Goal: Task Accomplishment & Management: Manage account settings

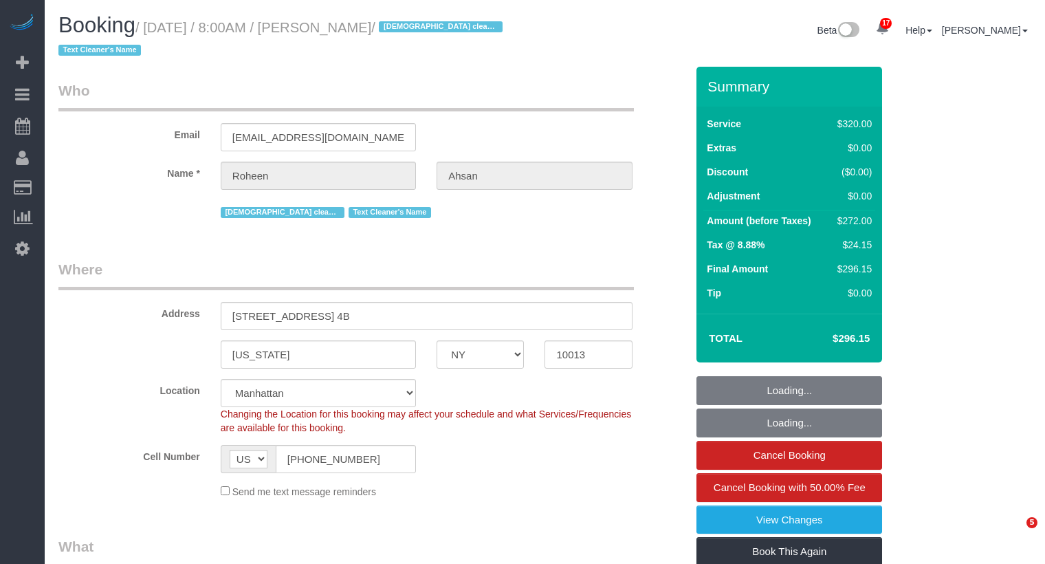
select select "NY"
select select "240"
select select "number:89"
select select "number:68"
select select "number:15"
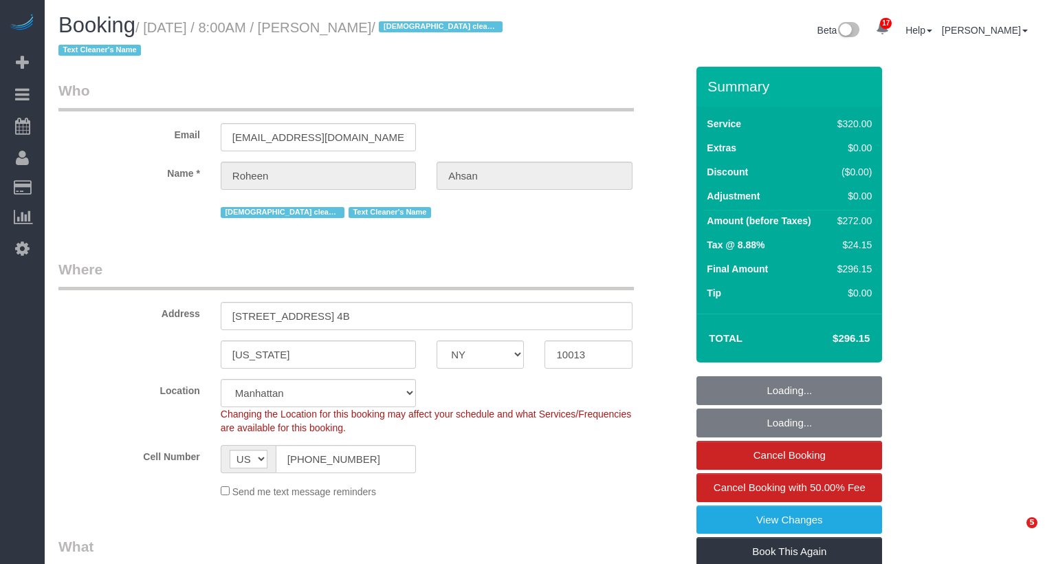
select select "number:6"
select select "spot1"
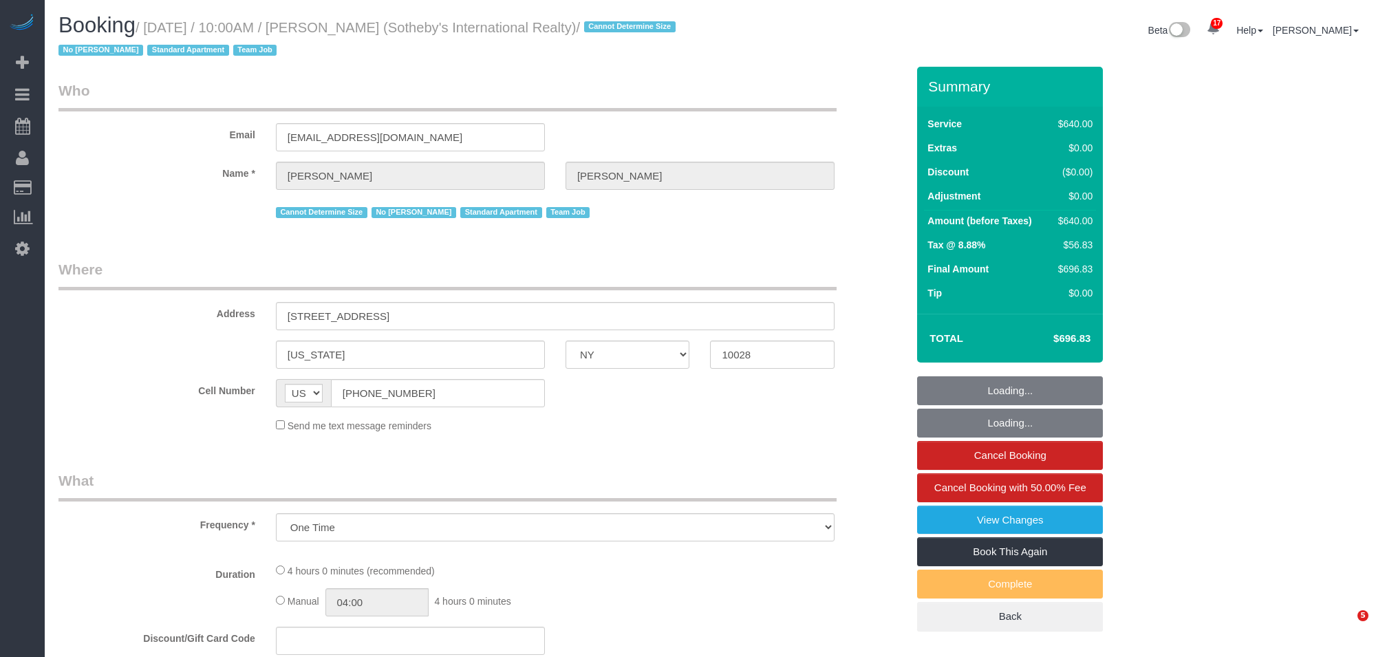
select select "NY"
select select "object:890"
select select "240"
select select "spot1"
select select "number:57"
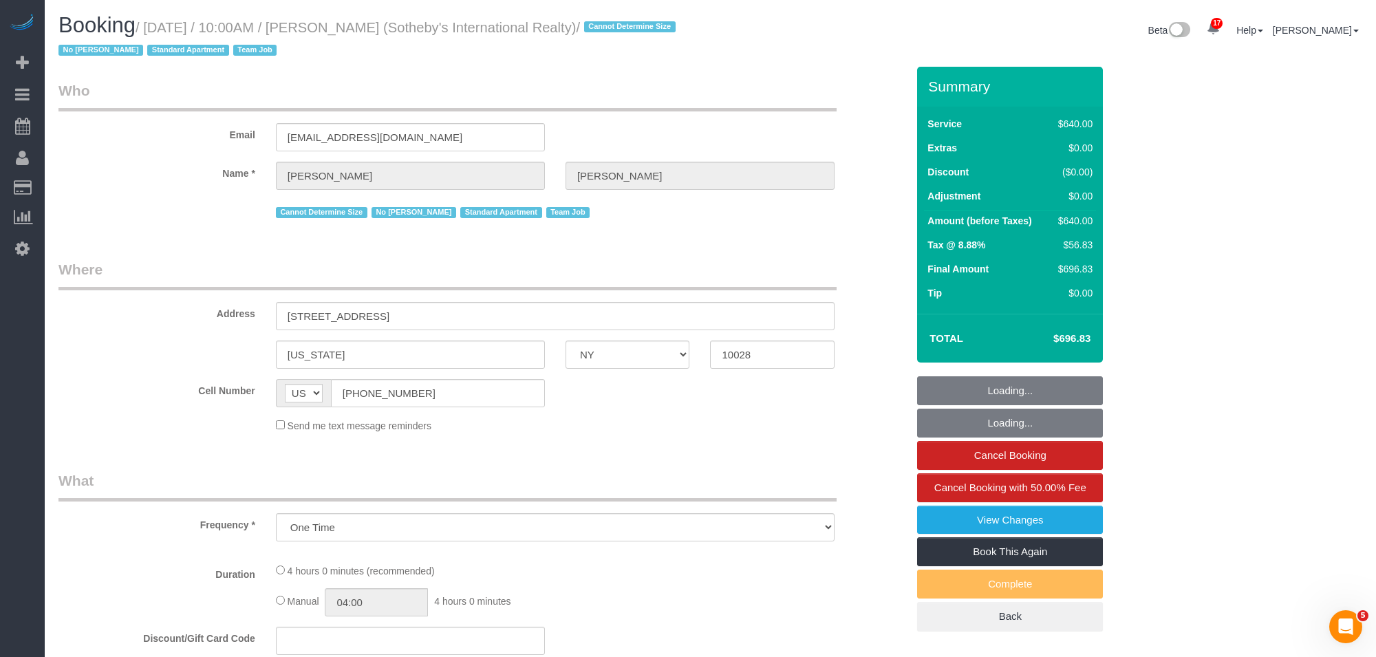
select select "number:74"
select select "number:15"
select select "number:6"
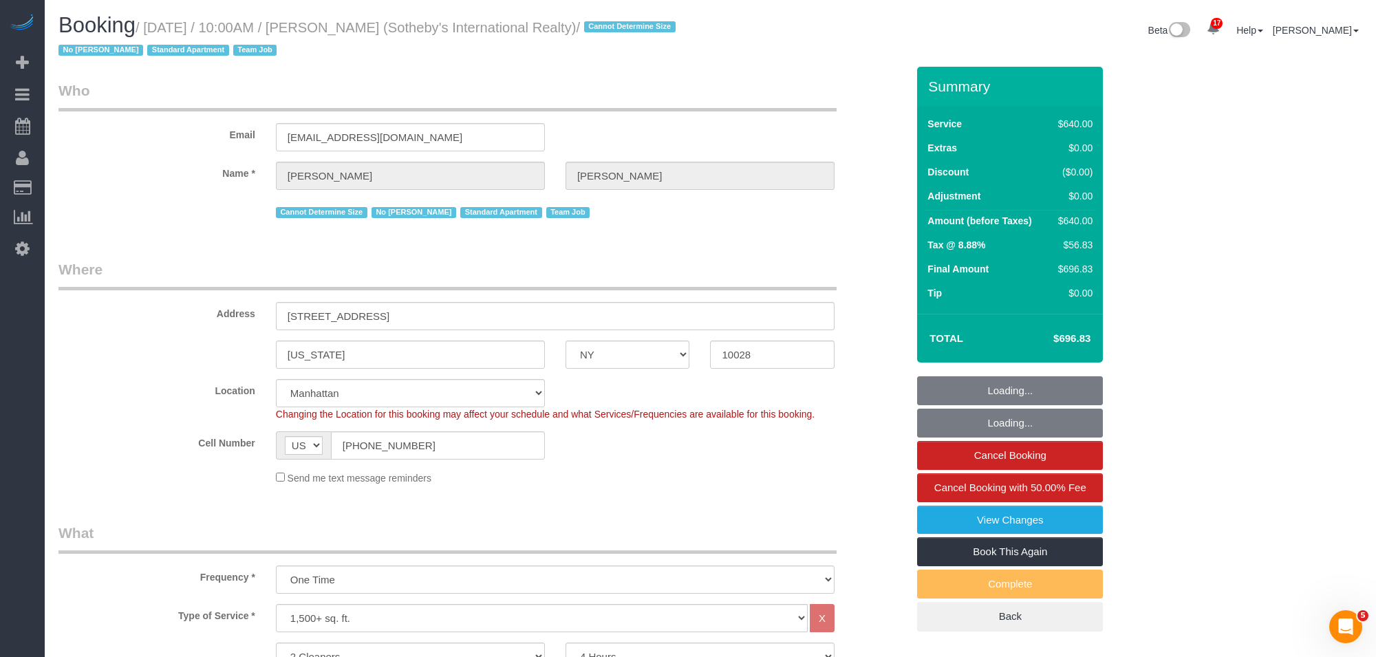
select select "string:stripe-pm_1LyzvD4VGloSiKo7z6mm3lkI"
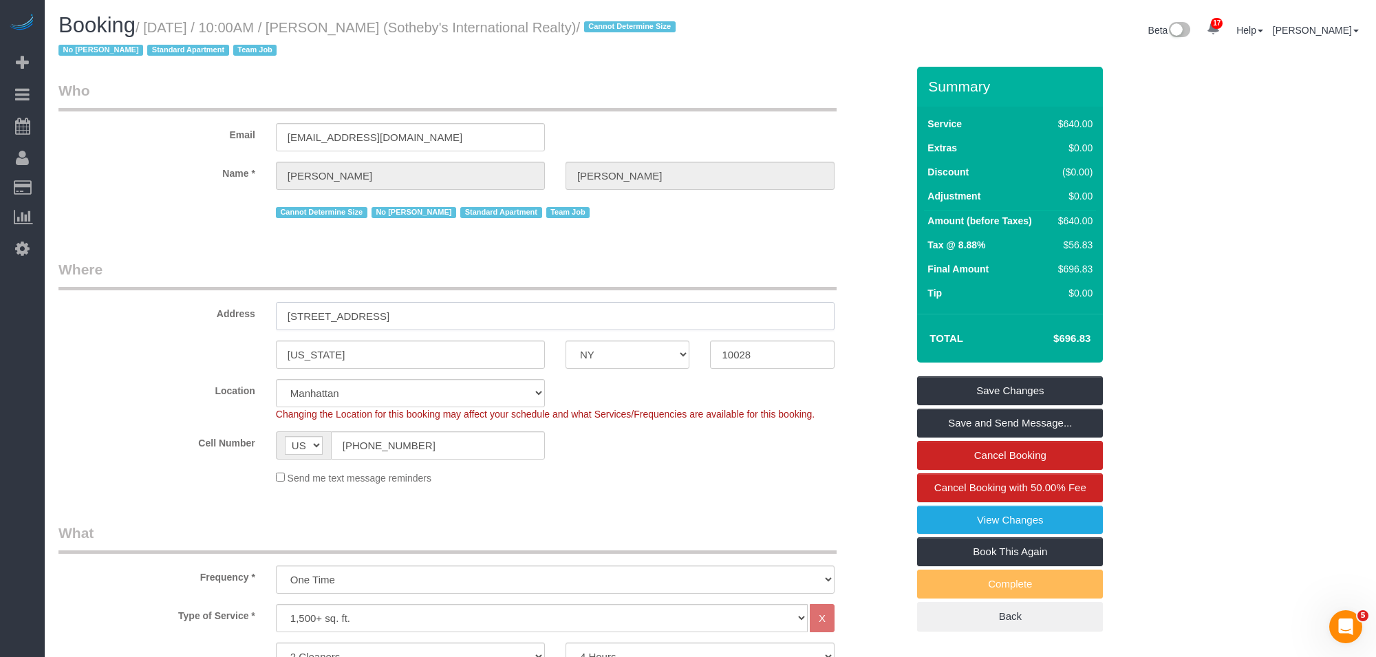
click at [549, 318] on input "605 East 82nd Street" at bounding box center [555, 316] width 558 height 28
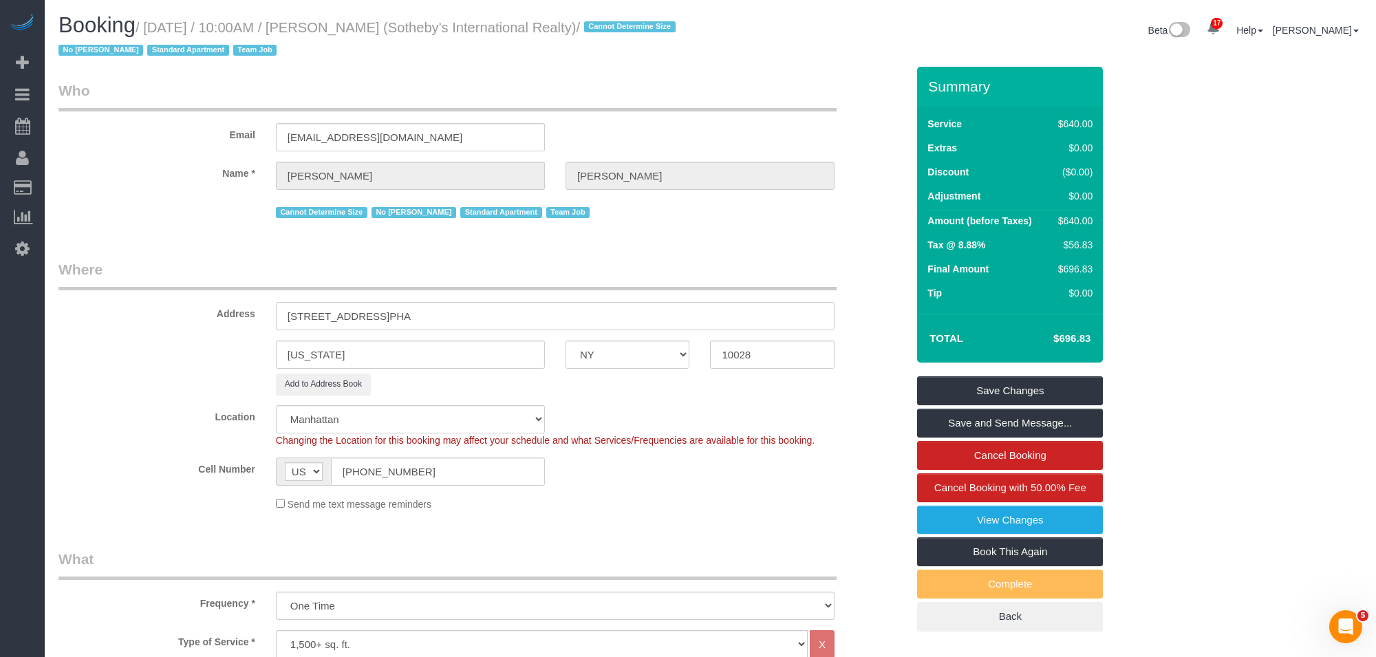
type input "605 East 82nd Street, Apt.PHA"
click at [992, 389] on link "Save Changes" at bounding box center [1010, 390] width 186 height 29
click at [992, 389] on fieldset "Save Changes Save and Send Message... Cancel Booking Cancel Booking with 50.00%…" at bounding box center [1010, 503] width 186 height 255
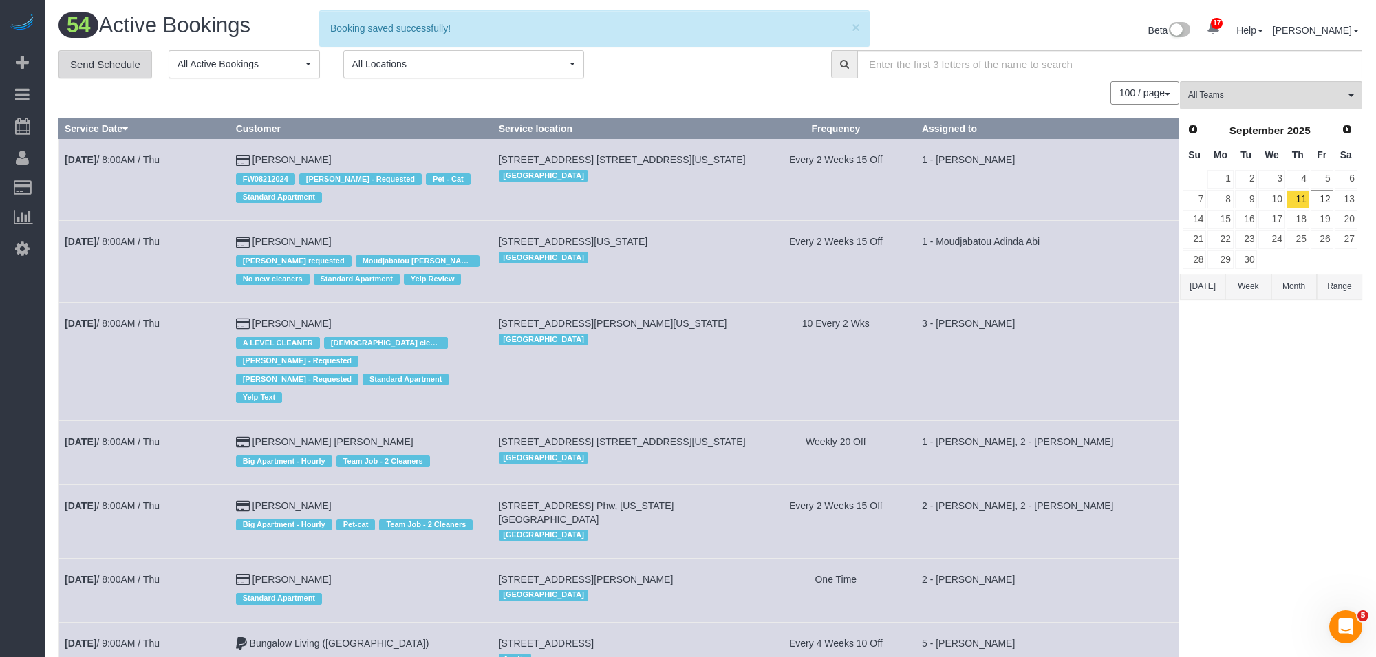
click at [106, 52] on link "Send Schedule" at bounding box center [105, 64] width 94 height 29
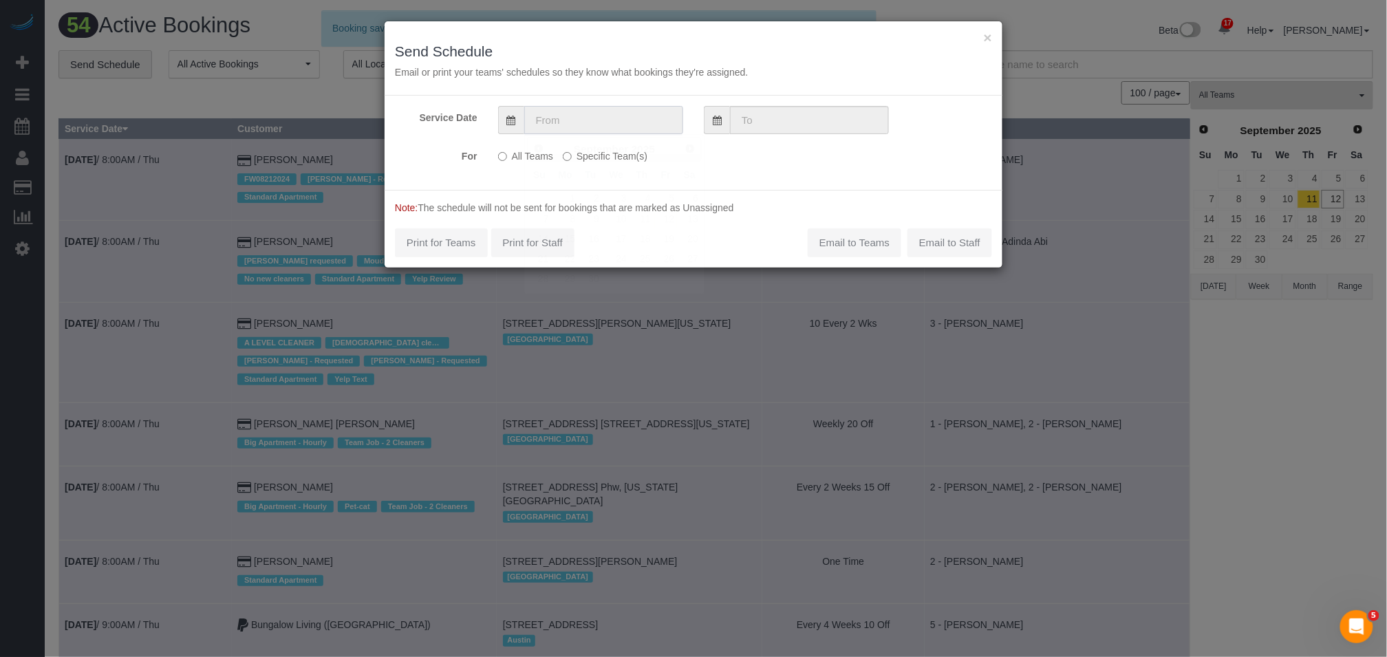
click at [574, 126] on input "text" at bounding box center [603, 120] width 159 height 28
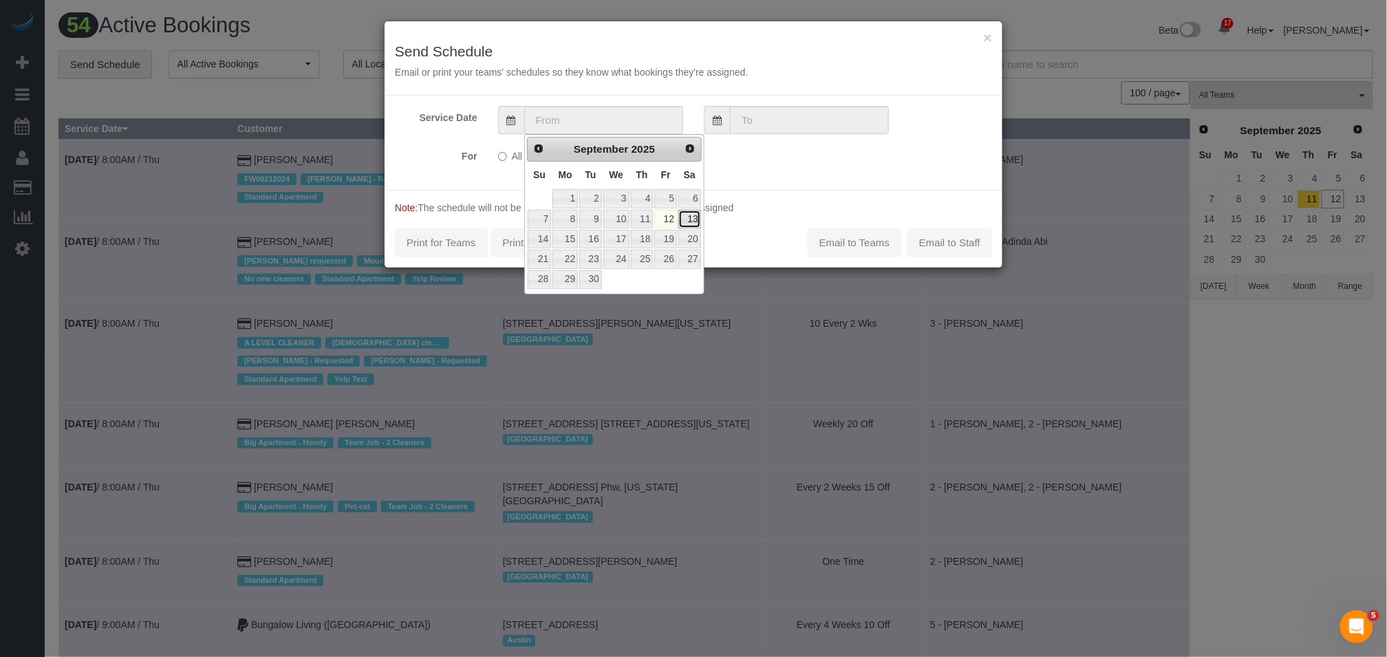
click at [692, 221] on link "13" at bounding box center [689, 219] width 23 height 19
type input "09/13/2025"
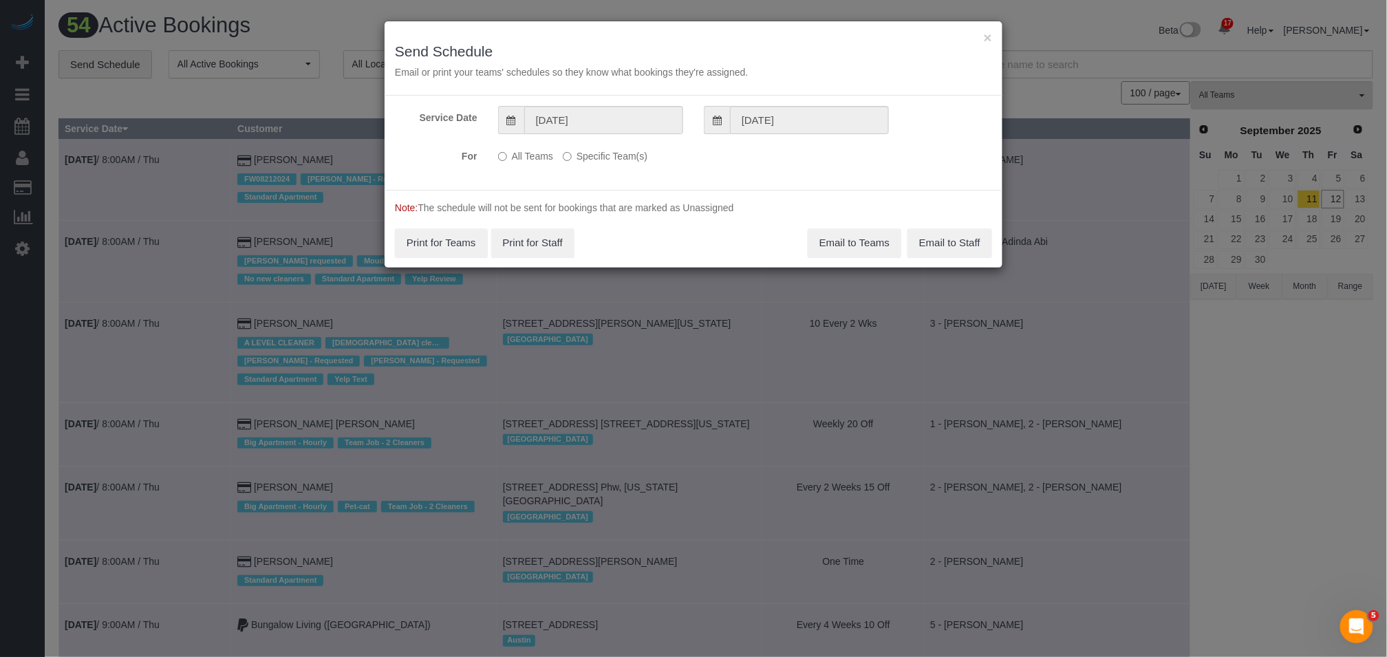
click at [629, 152] on label "Specific Team(s)" at bounding box center [605, 153] width 85 height 19
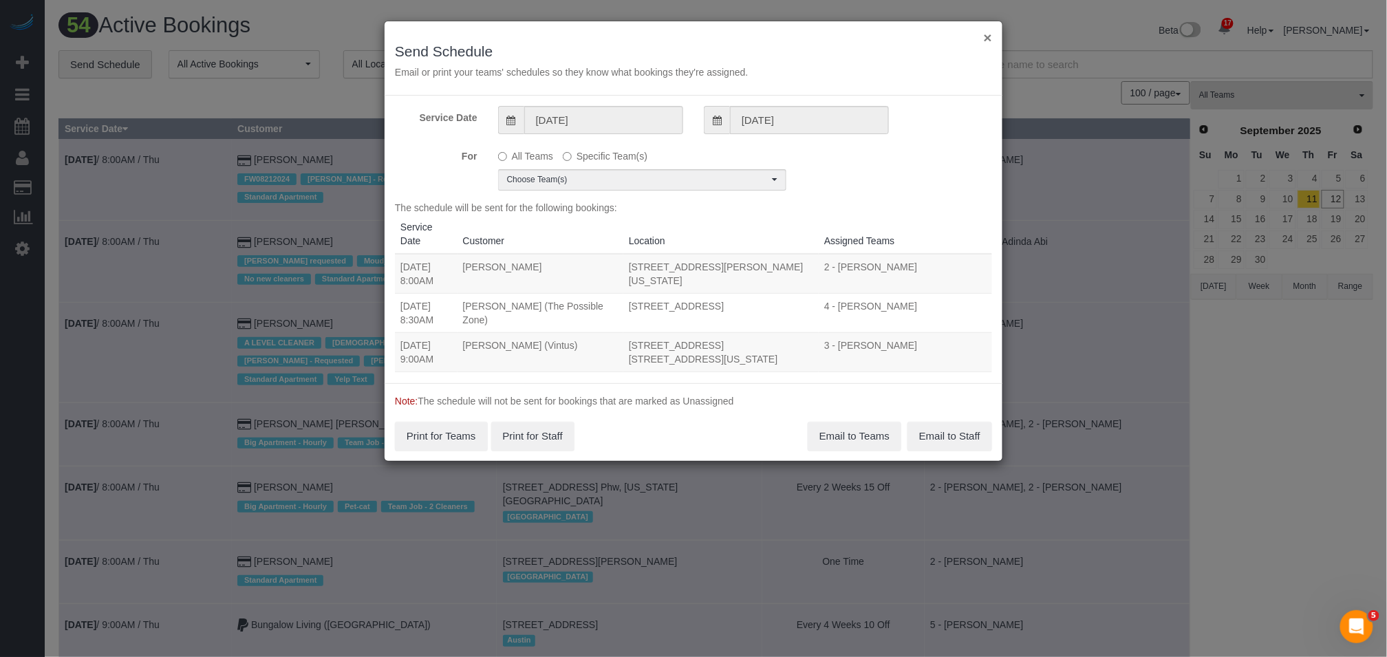
click at [990, 42] on button "×" at bounding box center [988, 37] width 8 height 14
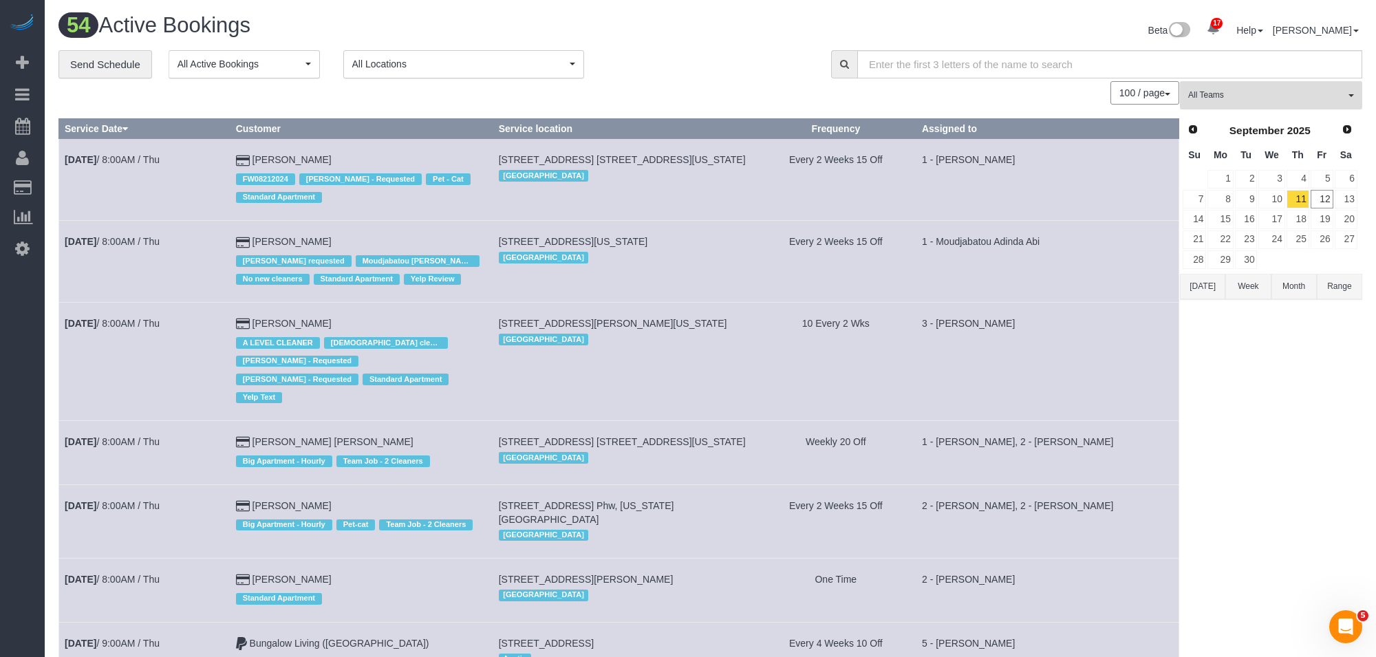
click at [1202, 98] on span "All Teams" at bounding box center [1266, 95] width 157 height 12
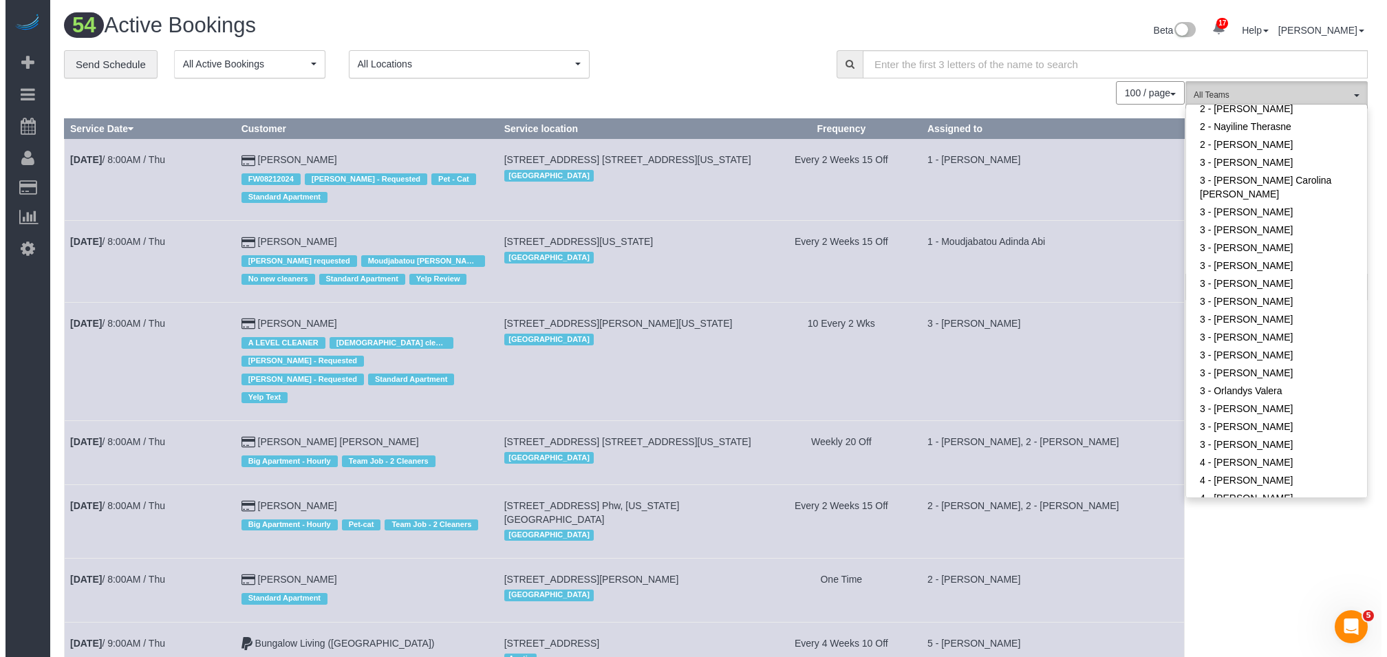
scroll to position [1056, 0]
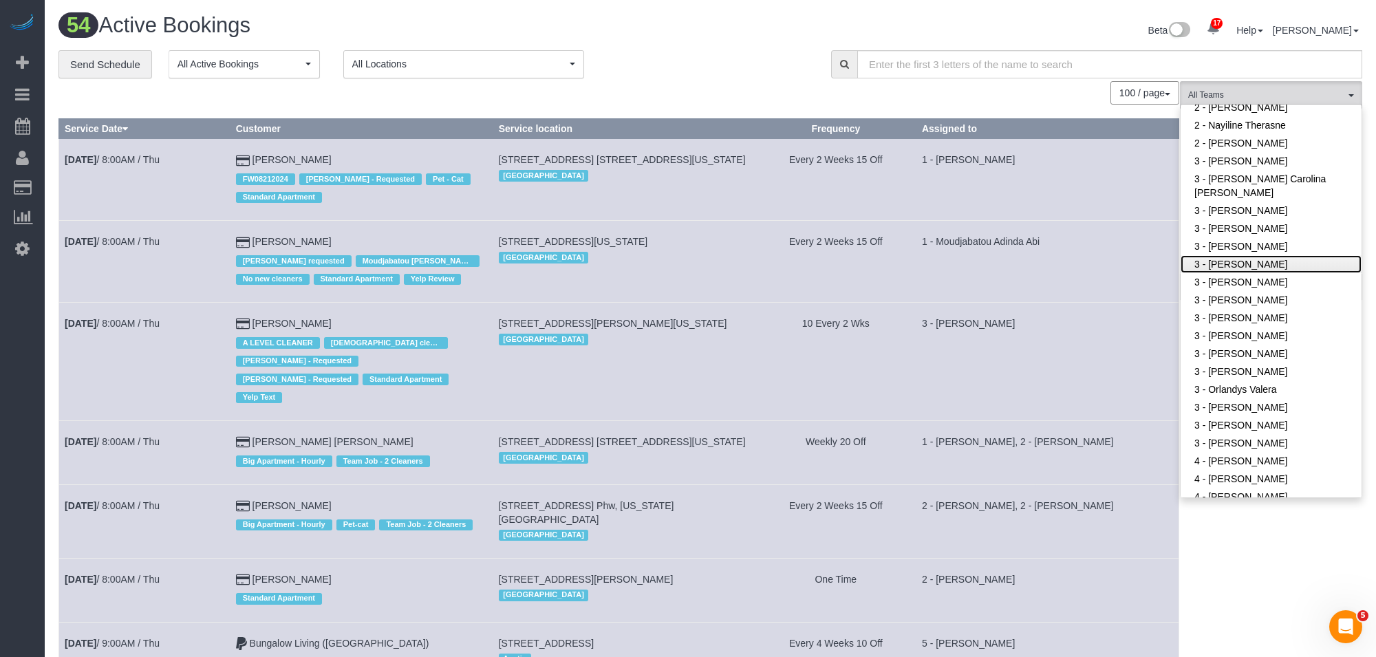
click at [1274, 256] on link "3 - [PERSON_NAME]" at bounding box center [1270, 264] width 181 height 18
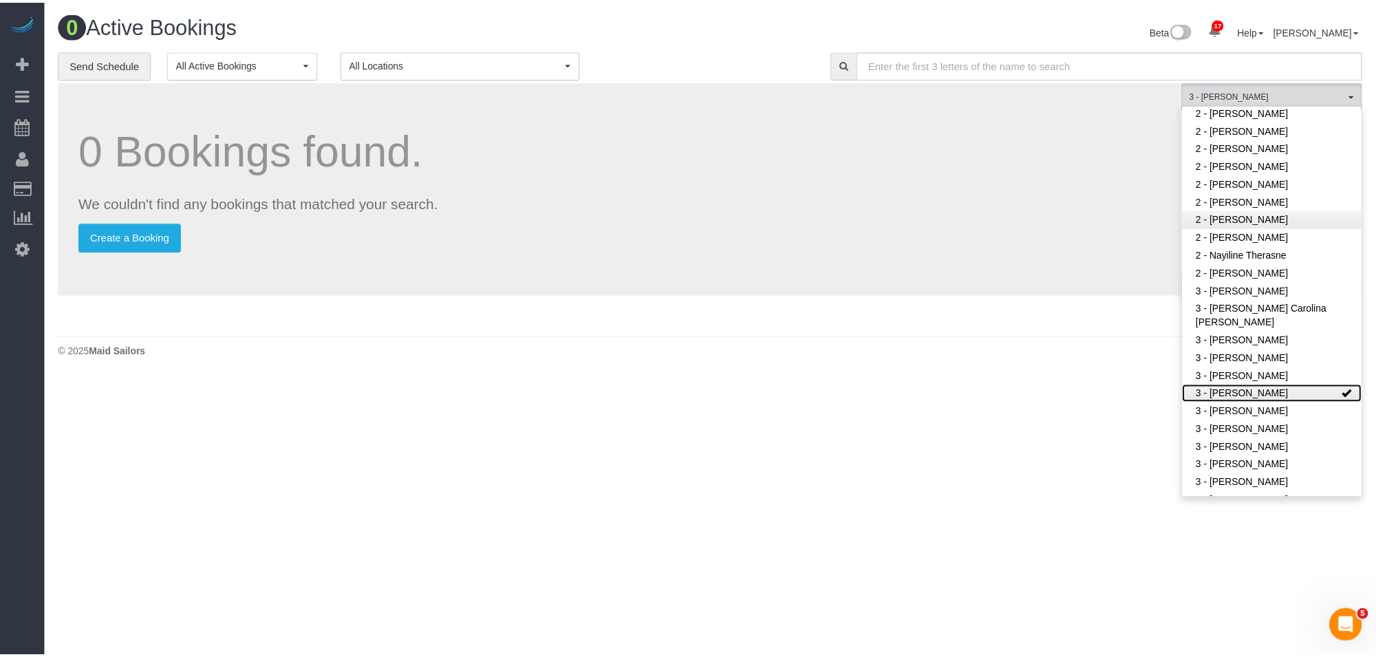
scroll to position [924, 0]
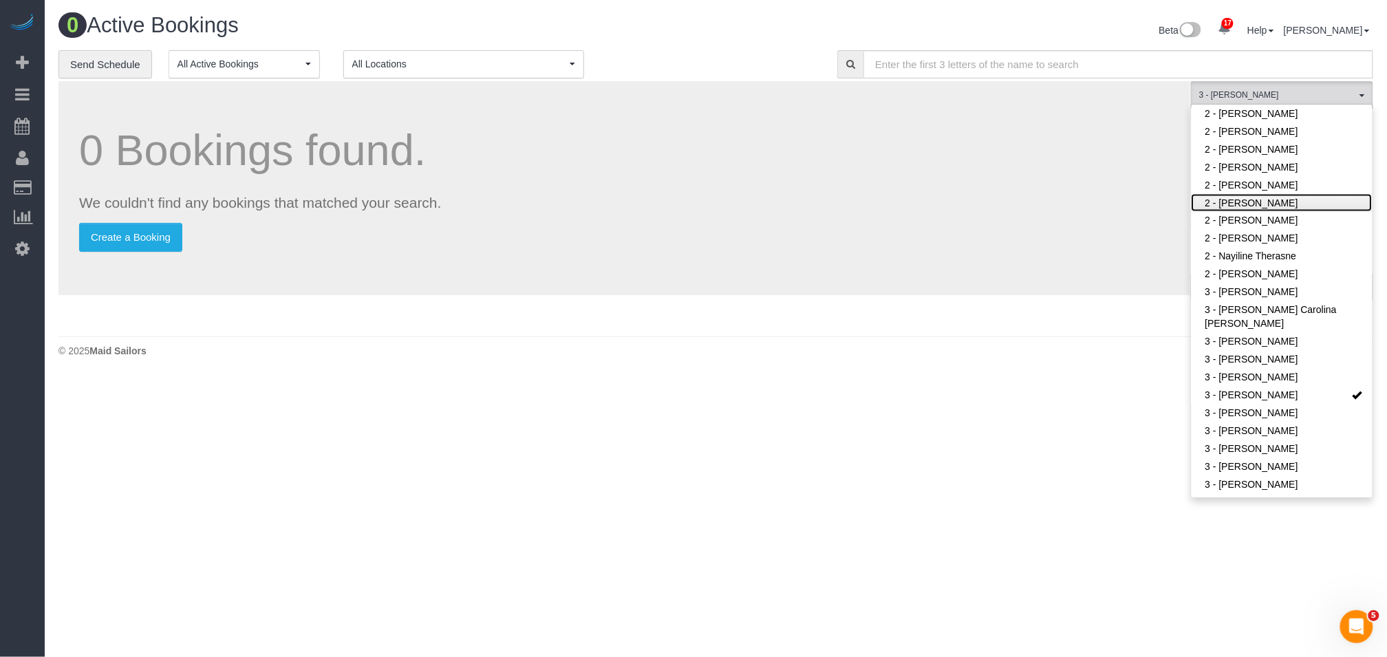
click at [1279, 206] on link "2 - [PERSON_NAME]" at bounding box center [1281, 203] width 181 height 18
click at [1147, 225] on p "Create a Booking" at bounding box center [624, 237] width 1090 height 29
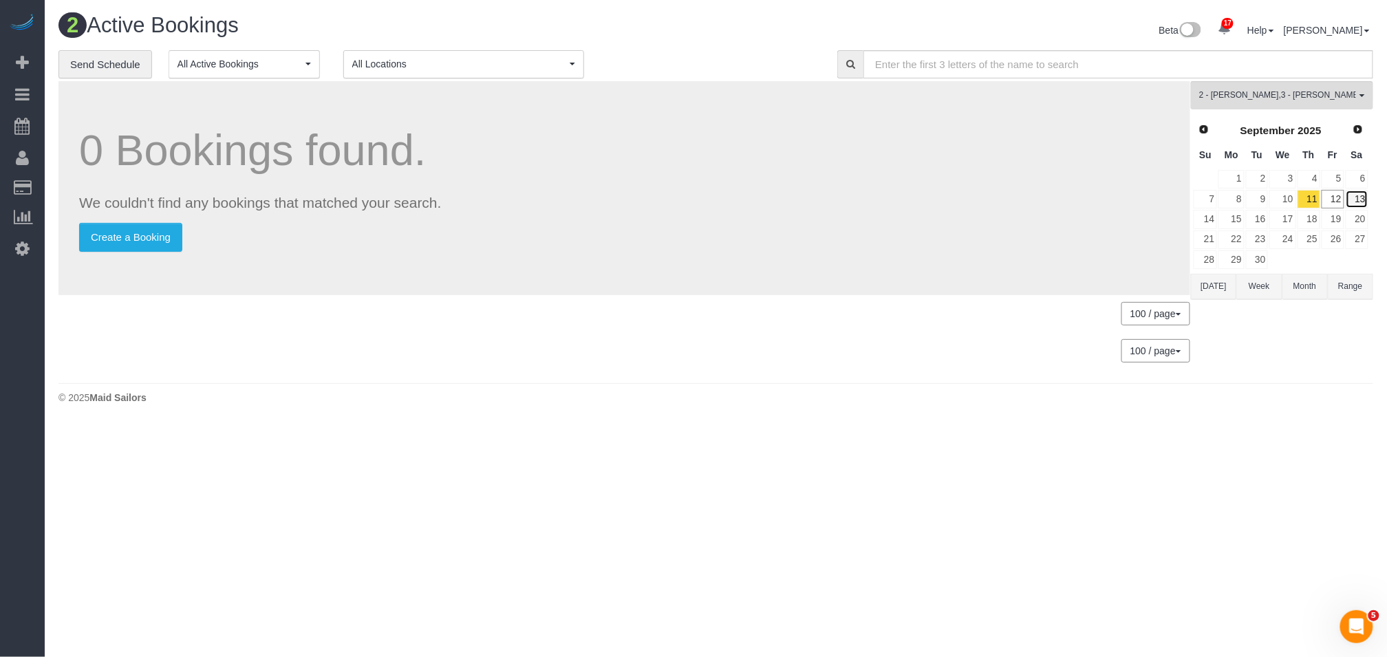
click at [1360, 197] on link "13" at bounding box center [1356, 199] width 23 height 19
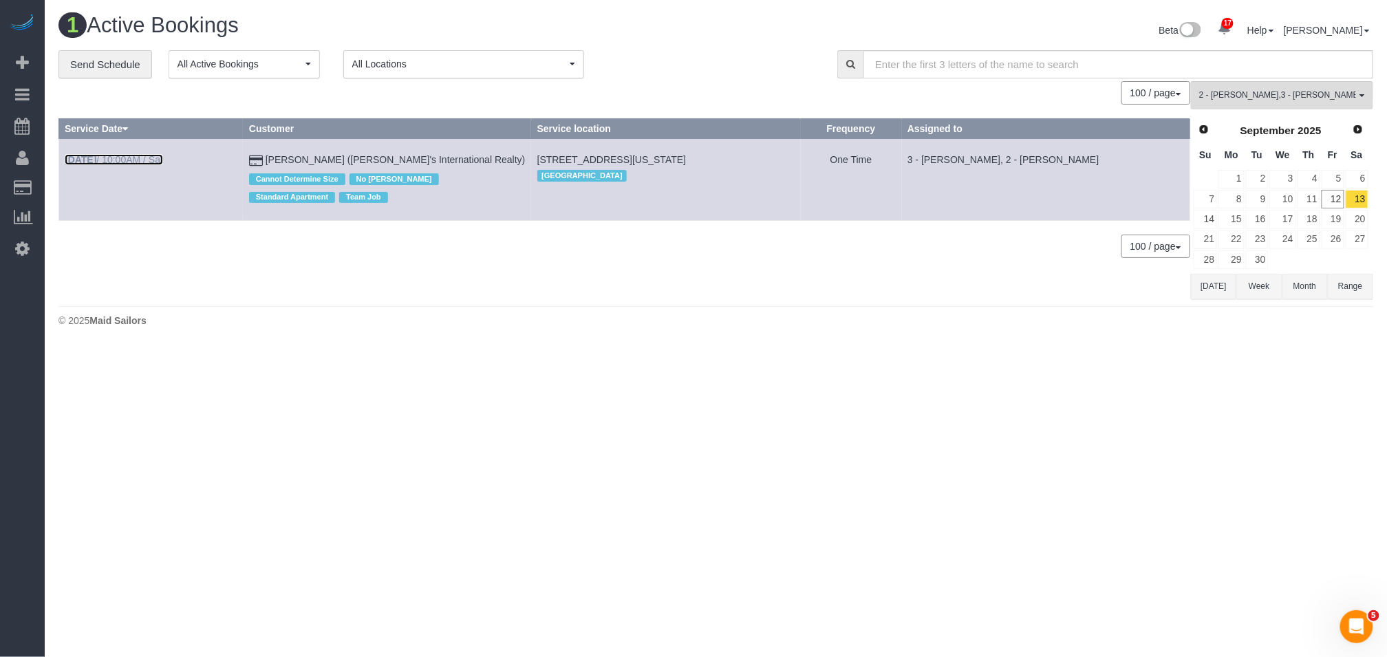
click at [119, 155] on link "Sep 13th / 10:00AM / Sat" at bounding box center [114, 159] width 98 height 11
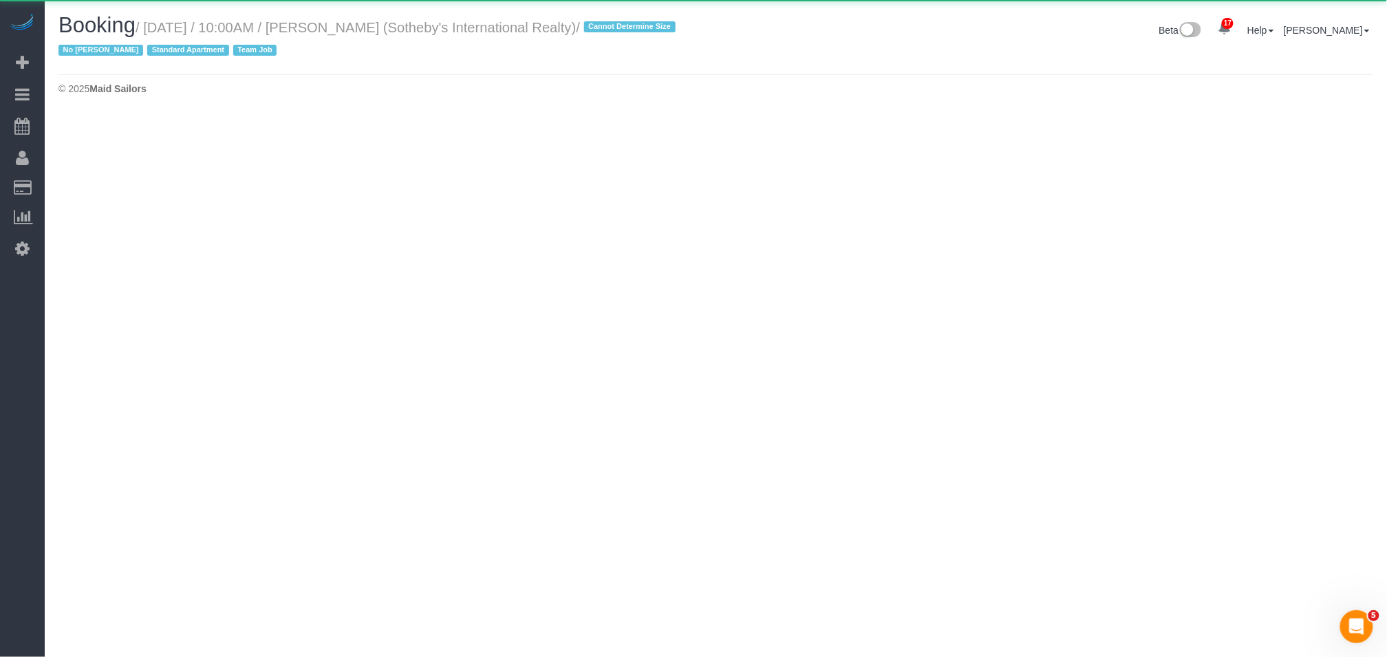
select select "NY"
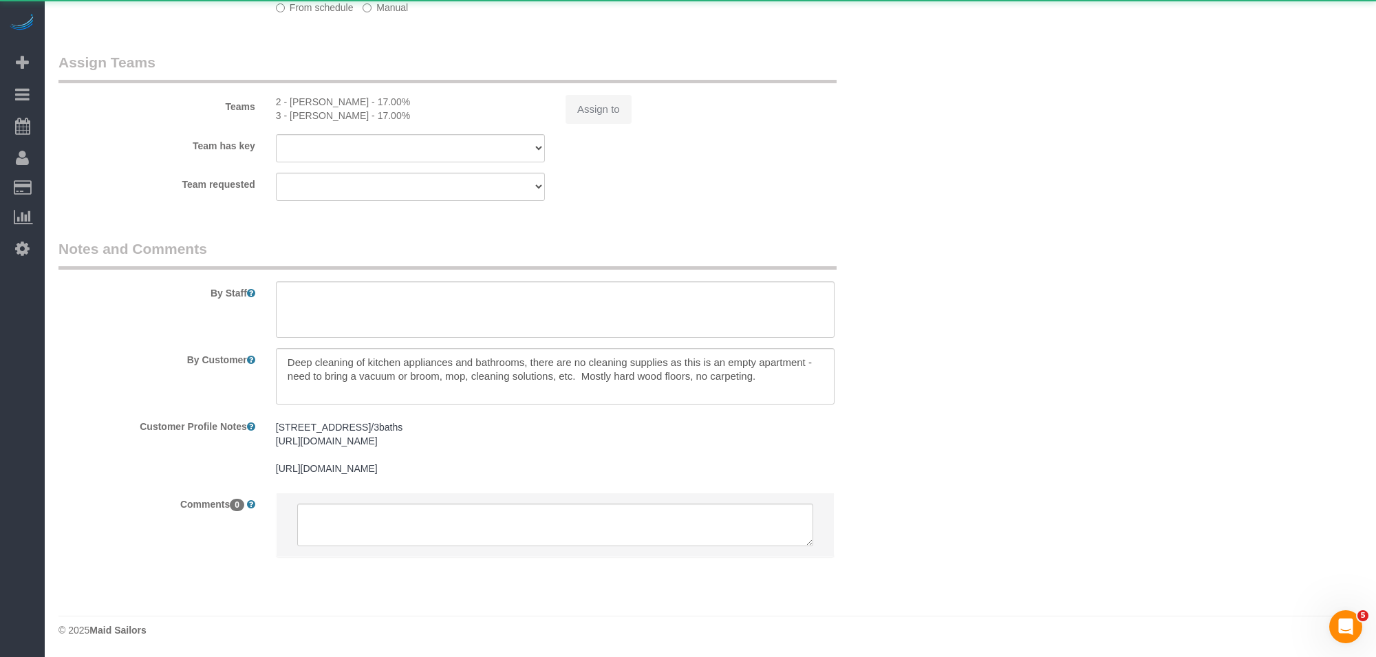
select select "240"
select select "spot50"
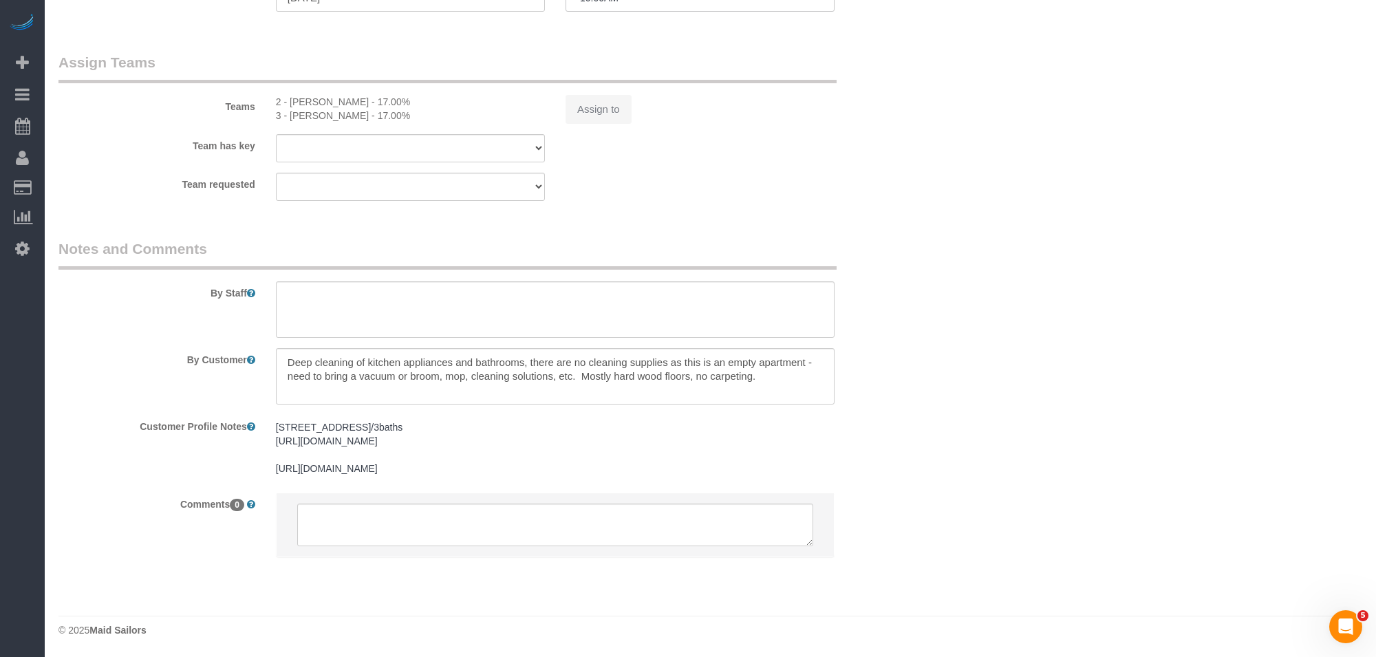
select select "object:3999"
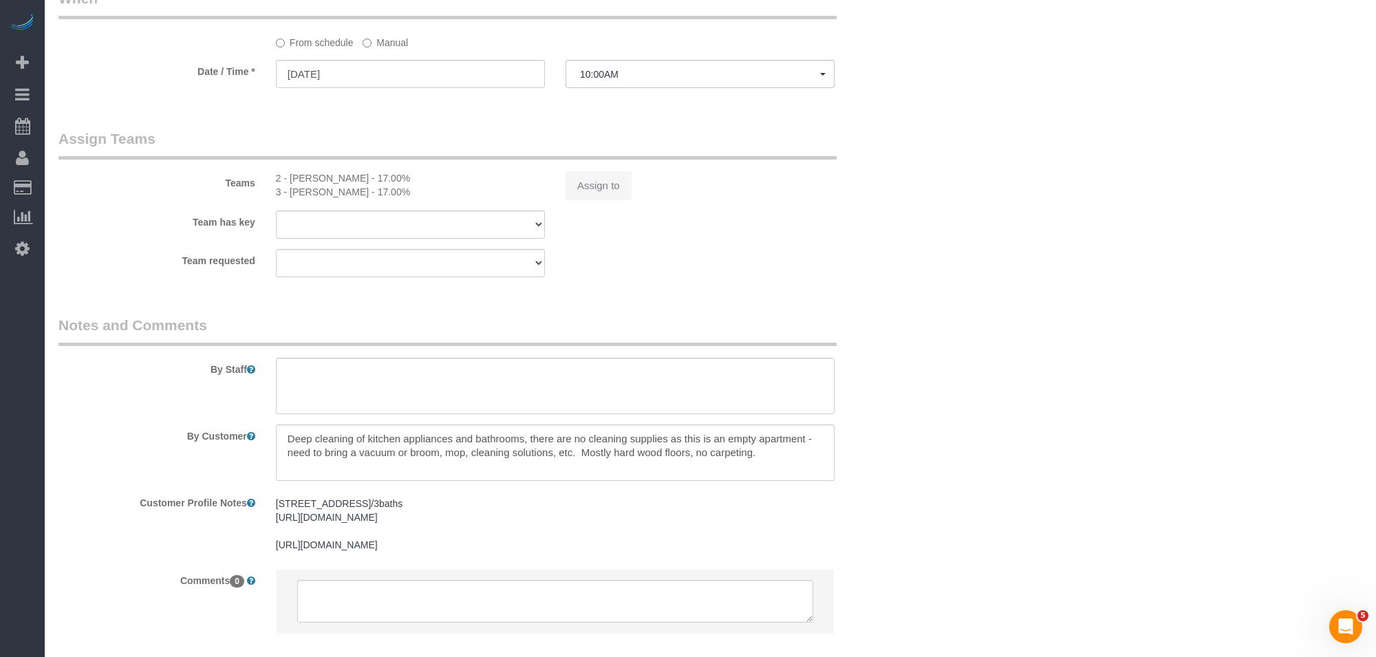
select select "string:stripe-pm_1LyzvD4VGloSiKo7z6mm3lkI"
select select "number:57"
select select "number:74"
select select "number:15"
select select "number:6"
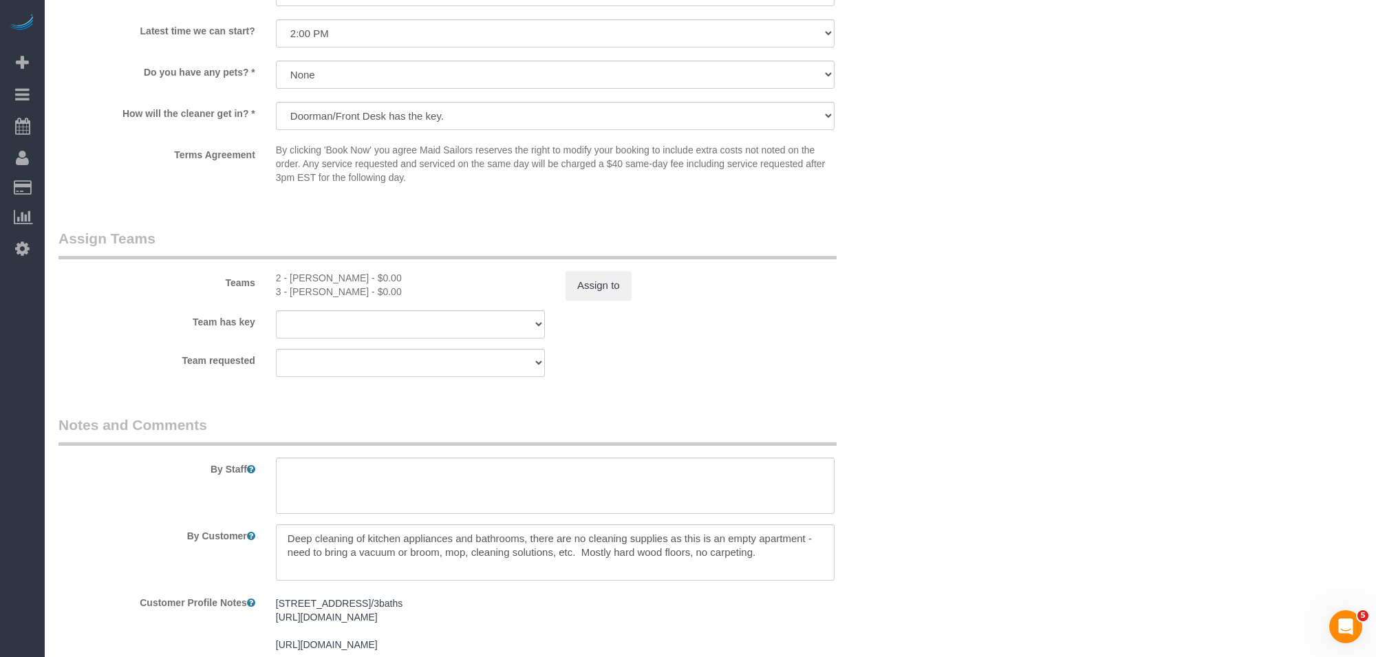
scroll to position [1511, 0]
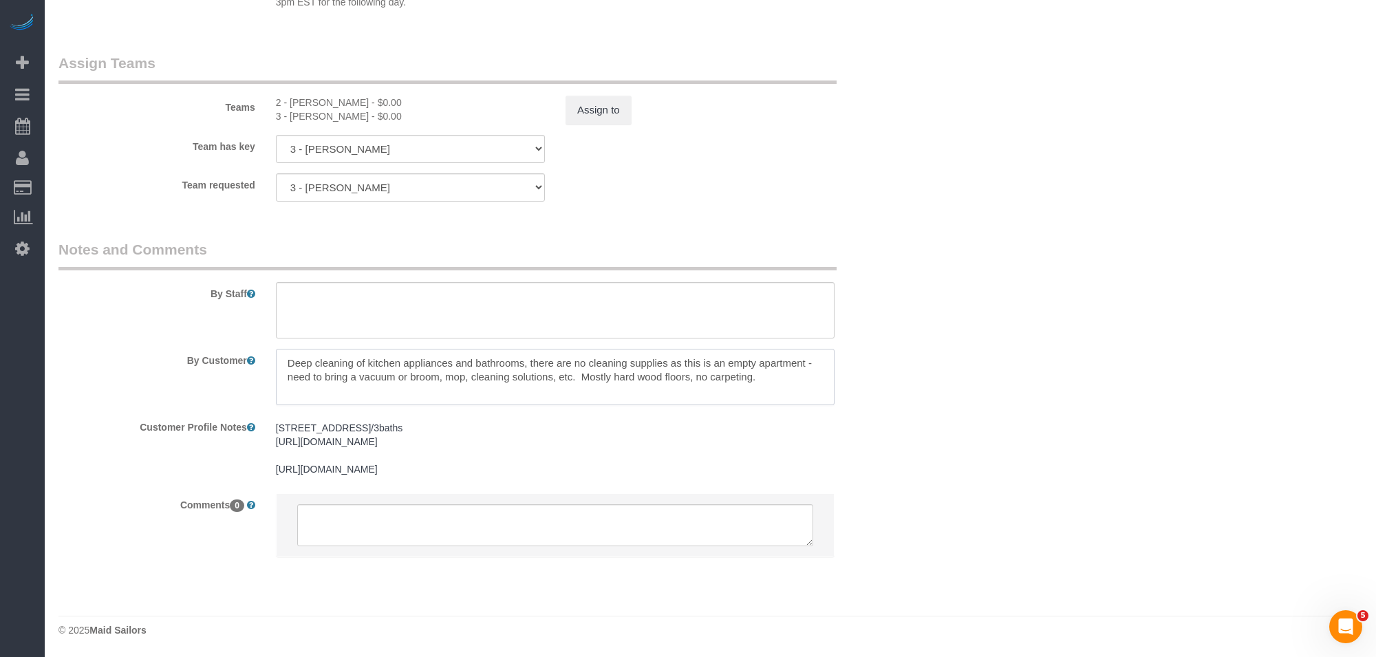
click at [284, 349] on textarea at bounding box center [555, 377] width 558 height 56
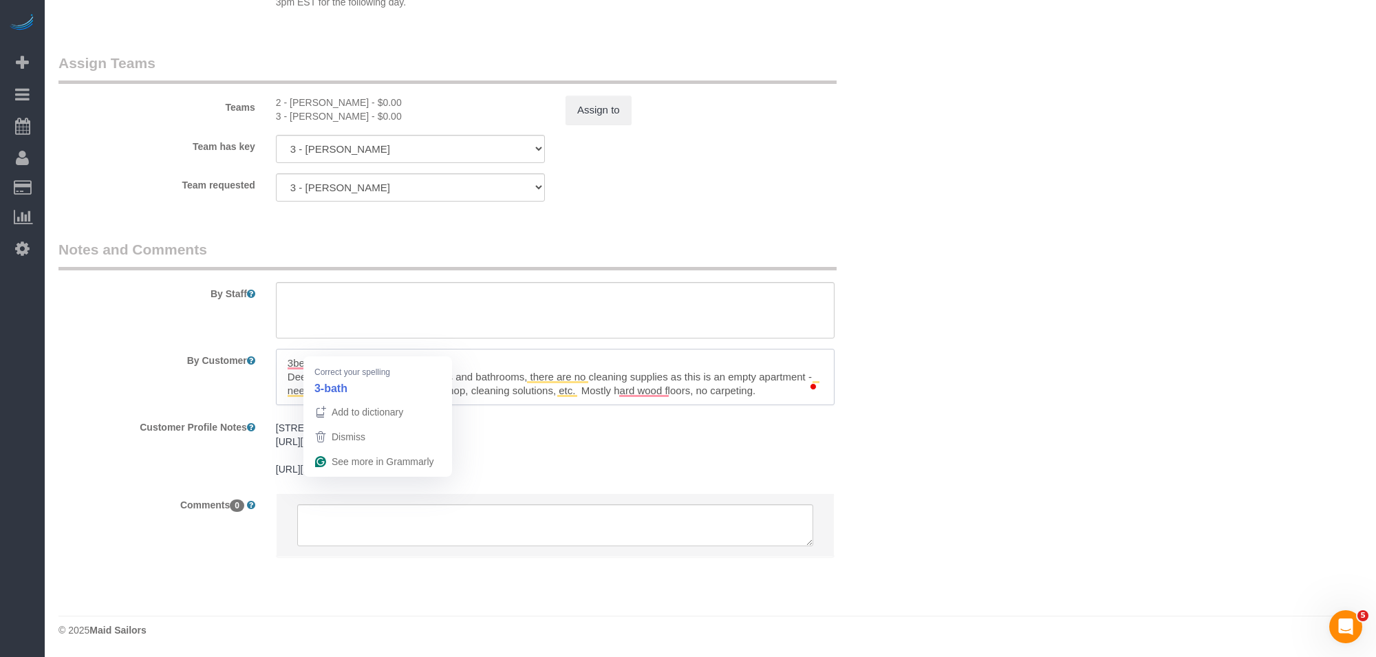
click at [442, 349] on textarea "To enrich screen reader interactions, please activate Accessibility in Grammarl…" at bounding box center [555, 377] width 558 height 56
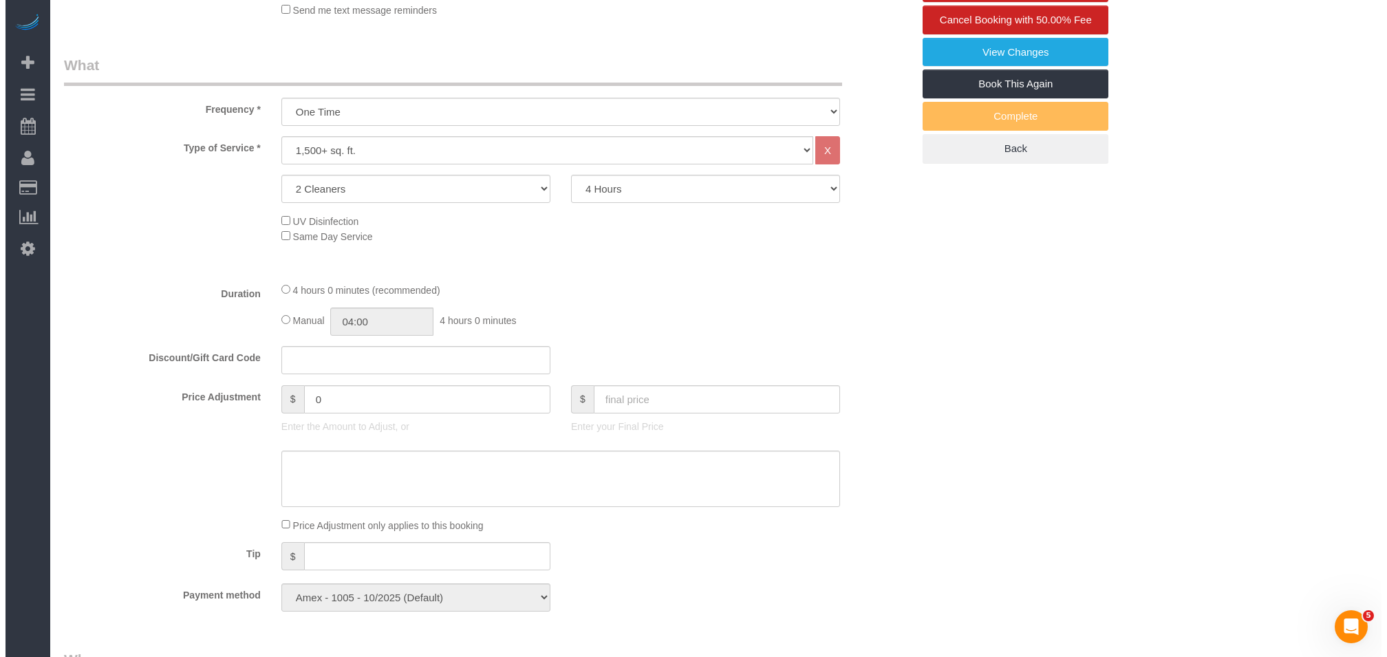
scroll to position [0, 0]
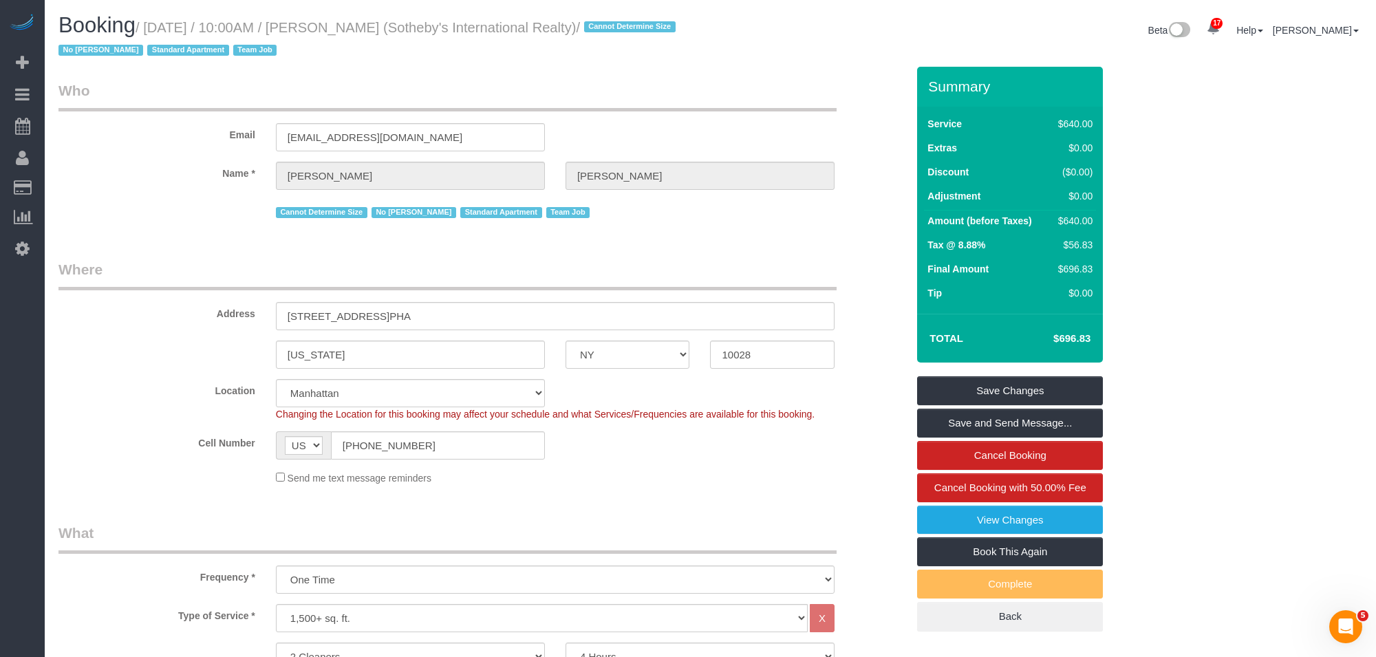
type textarea "3bed/3bath move-in/out booking Deep cleaning of kitchen appliances and bathroom…"
click at [1045, 402] on link "Save Changes" at bounding box center [1010, 390] width 186 height 29
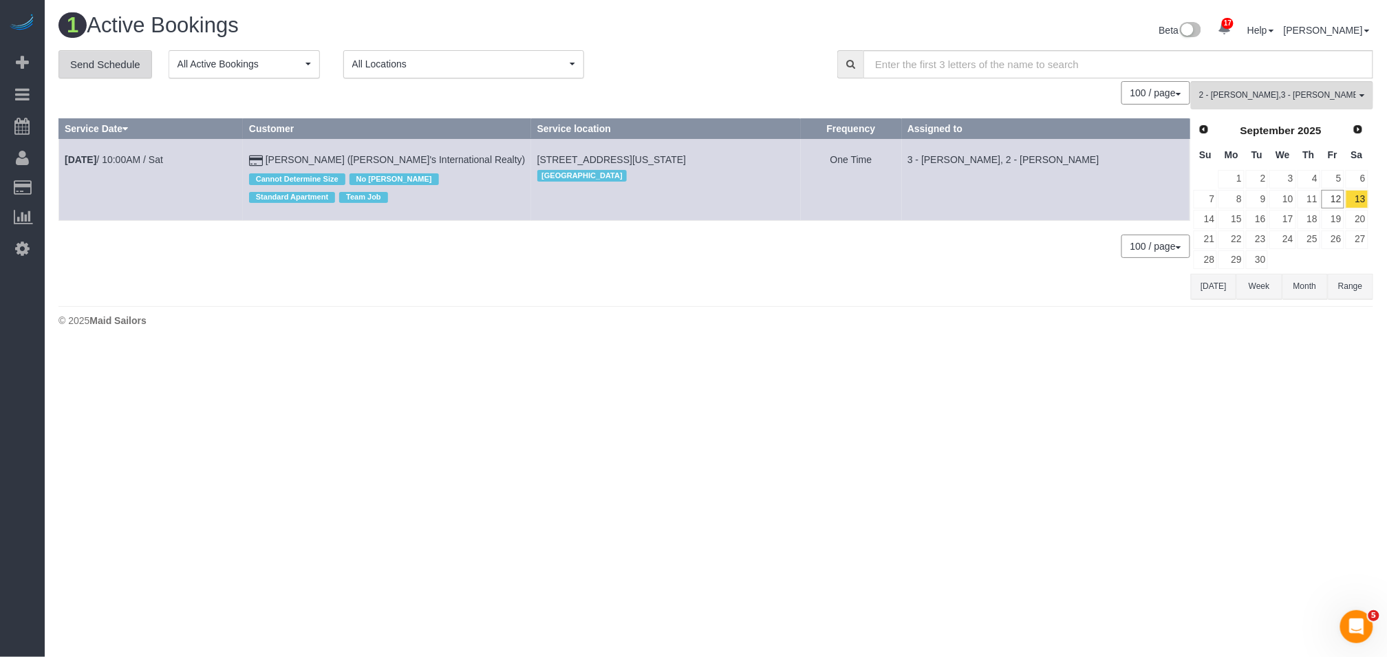
click at [118, 67] on link "Send Schedule" at bounding box center [105, 64] width 94 height 29
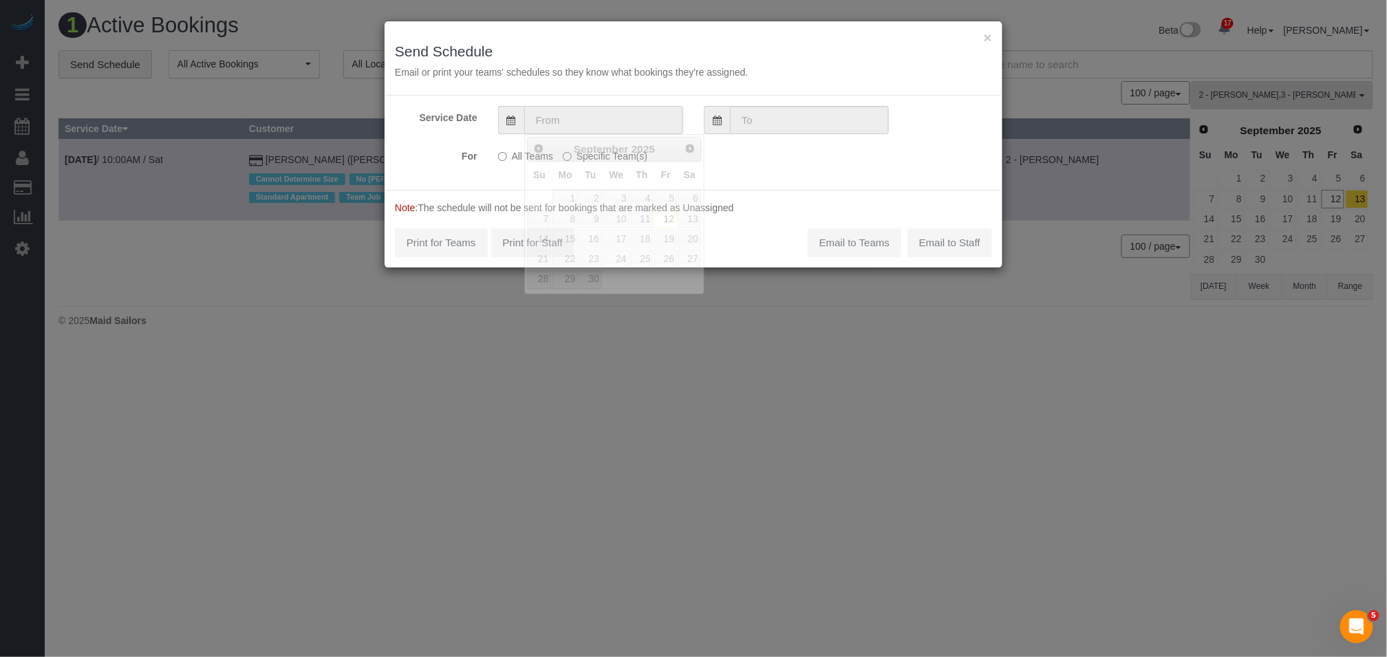
click at [634, 124] on input "text" at bounding box center [603, 120] width 159 height 28
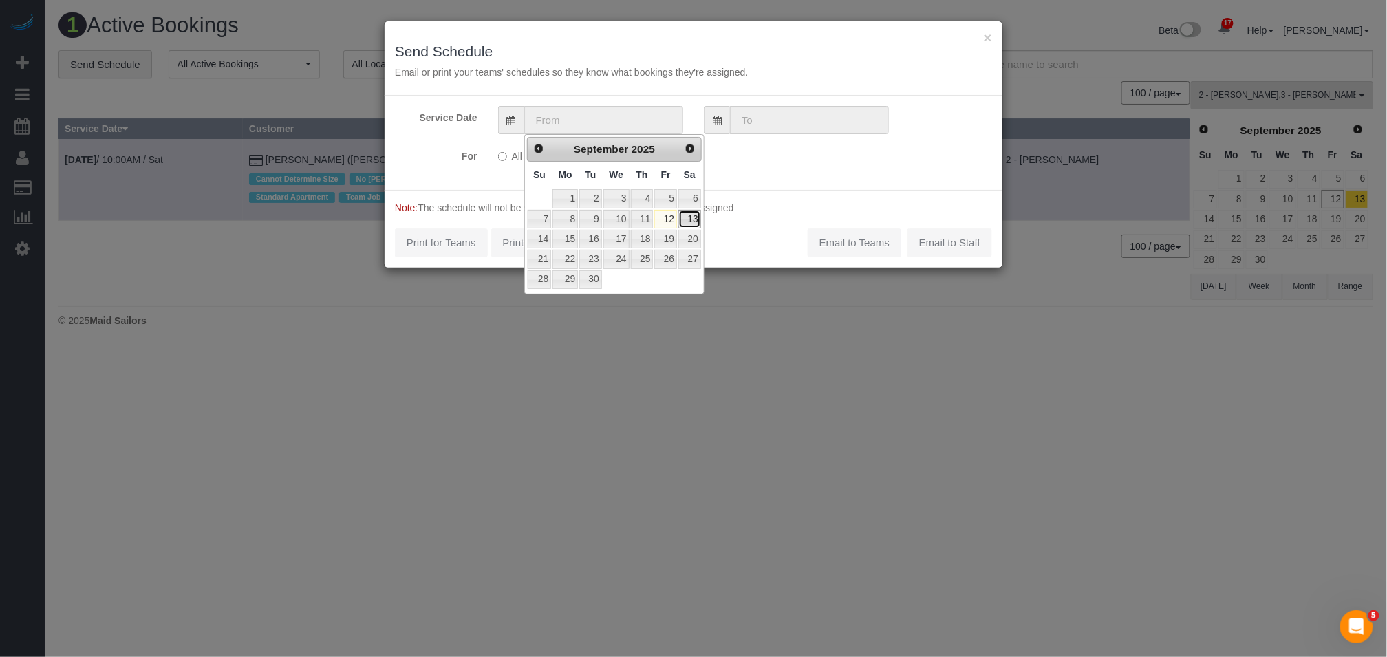
click at [697, 227] on link "13" at bounding box center [689, 219] width 23 height 19
type input "09/13/2025"
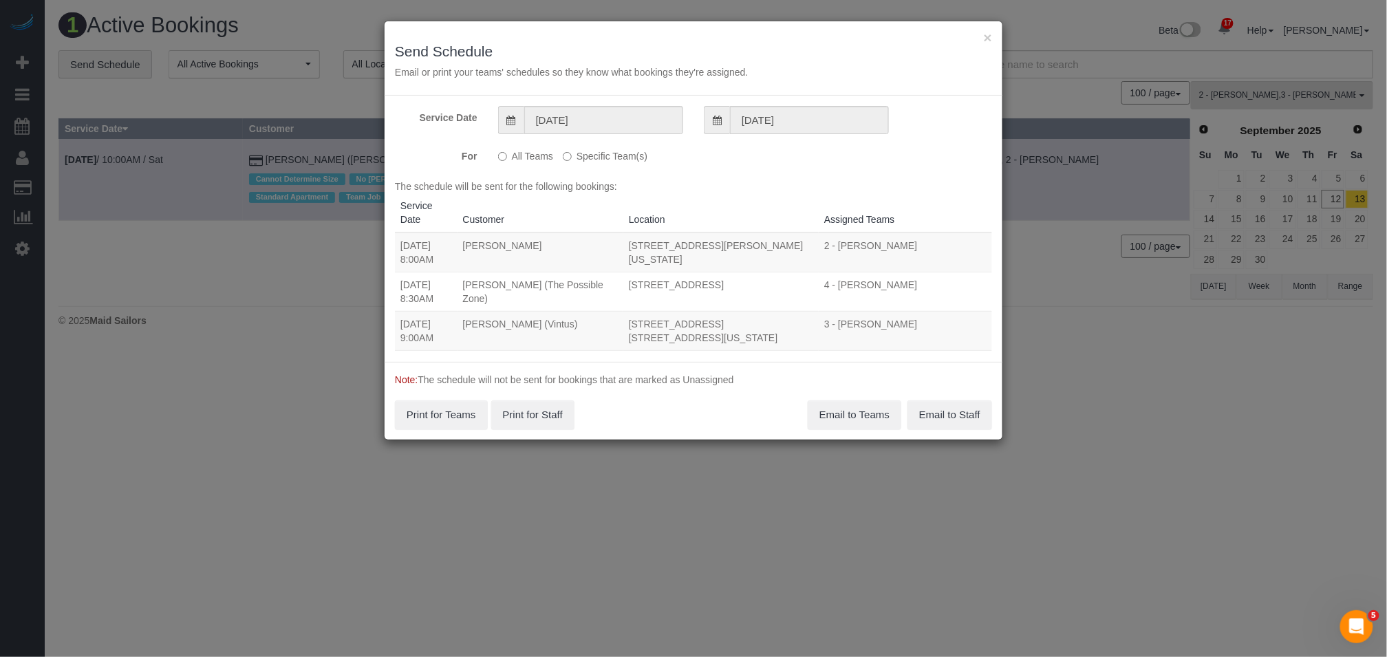
click at [628, 162] on label "Specific Team(s)" at bounding box center [605, 153] width 85 height 19
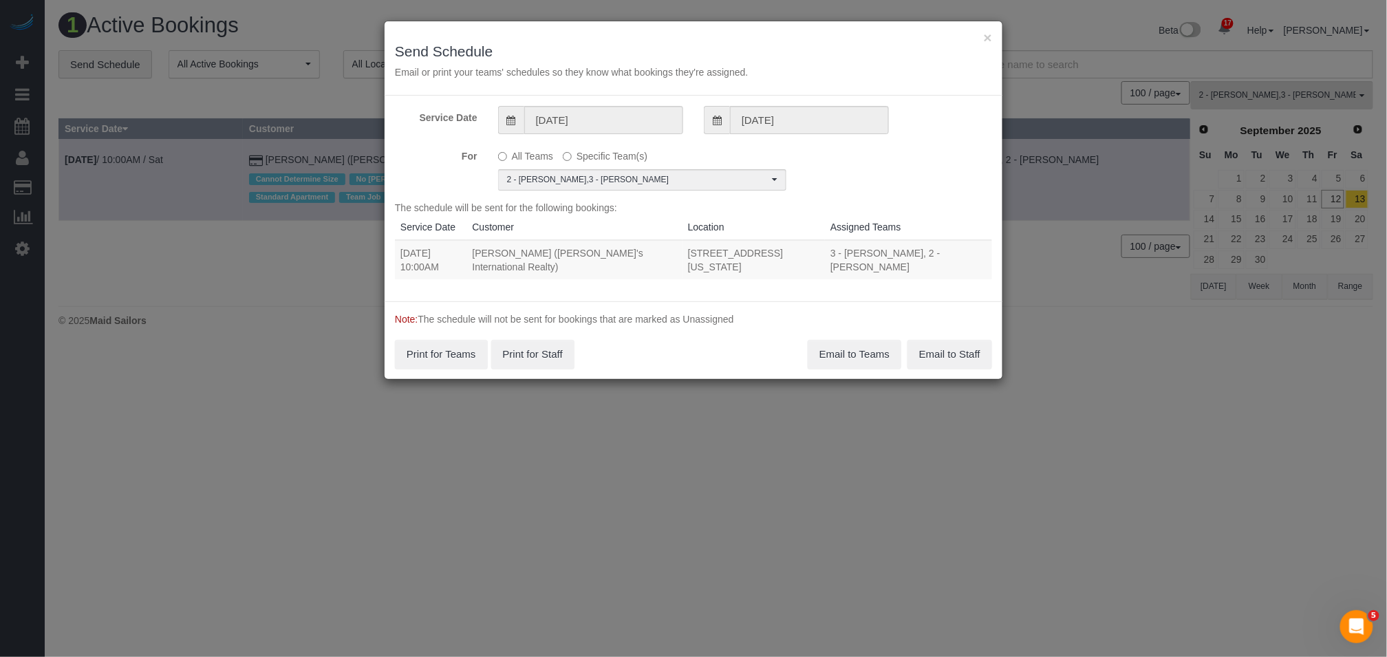
click at [859, 161] on div "For All Teams Specific Team(s) 2 - Maria Puetate , 3 - Hecleny Gonzalez Choose …" at bounding box center [693, 167] width 618 height 46
click at [860, 360] on button "Email to Teams" at bounding box center [854, 354] width 94 height 29
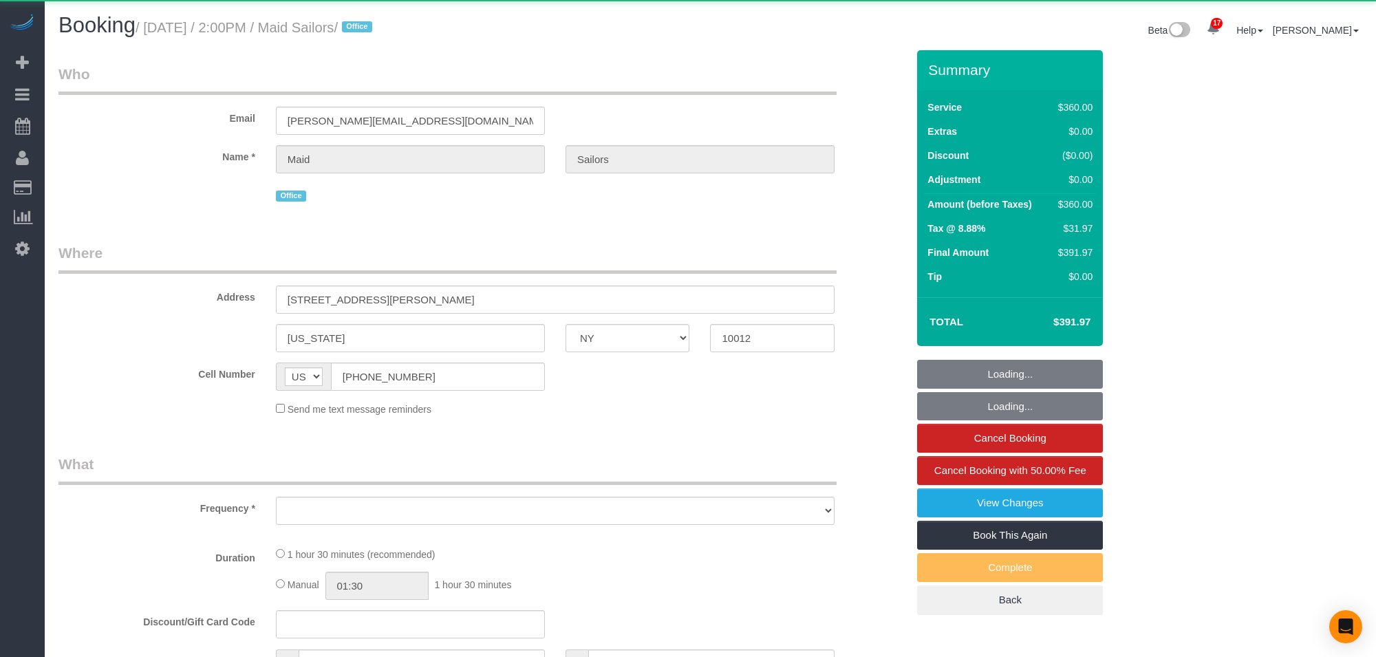
select select "NY"
select select "object:922"
select select "3"
select select "90"
select select "number:89"
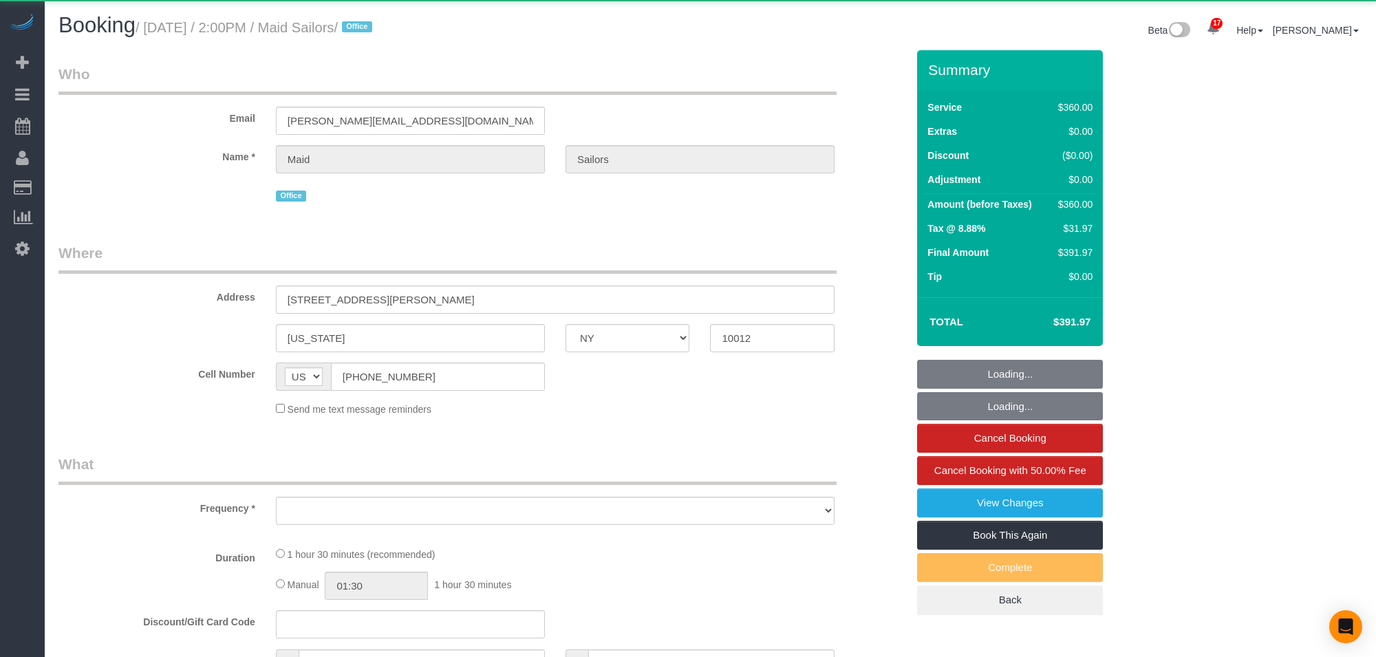
select select "number:90"
select select "number:15"
select select "number:5"
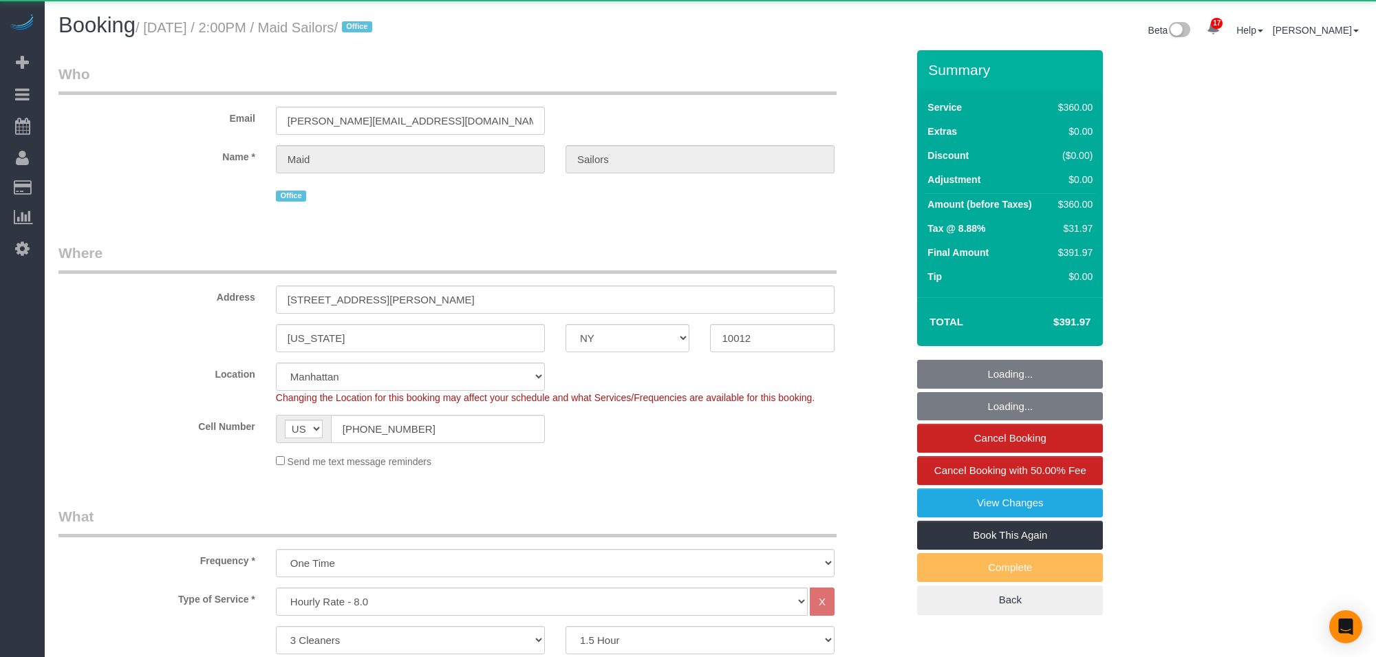
select select "spot1"
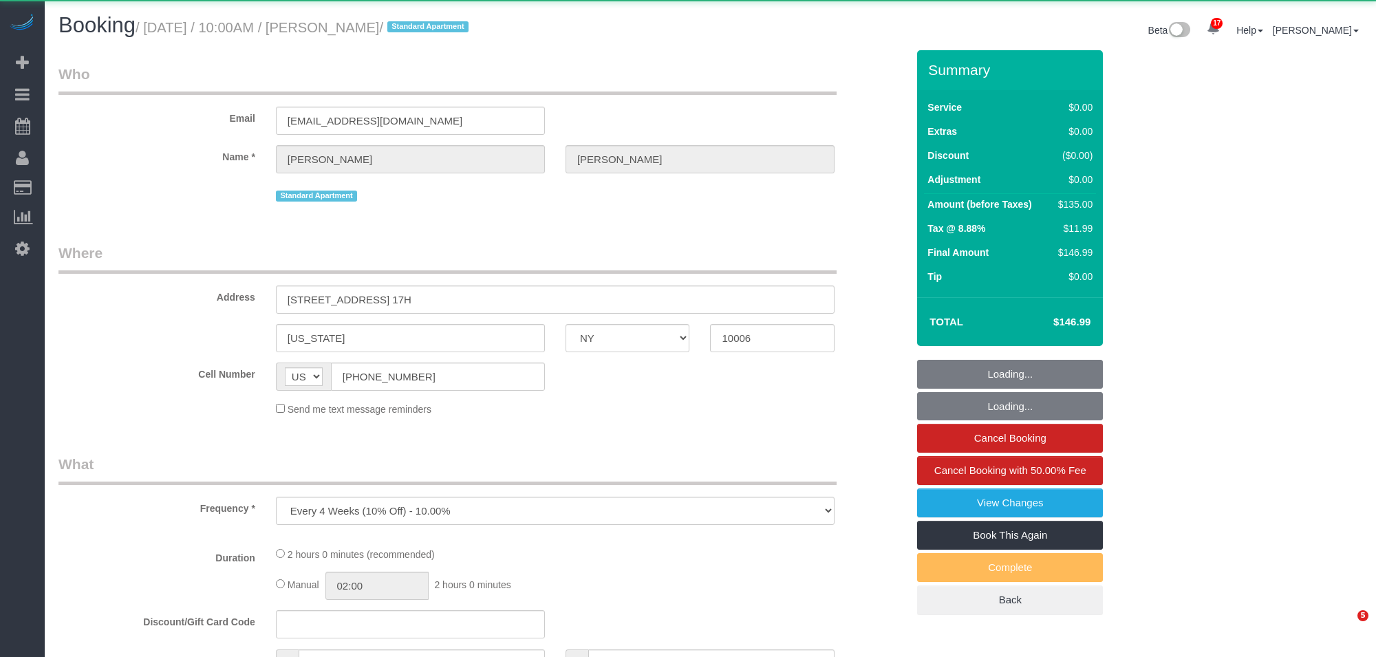
select select "NY"
select select "object:1611"
select select "1"
select select "spot1"
select select "number:89"
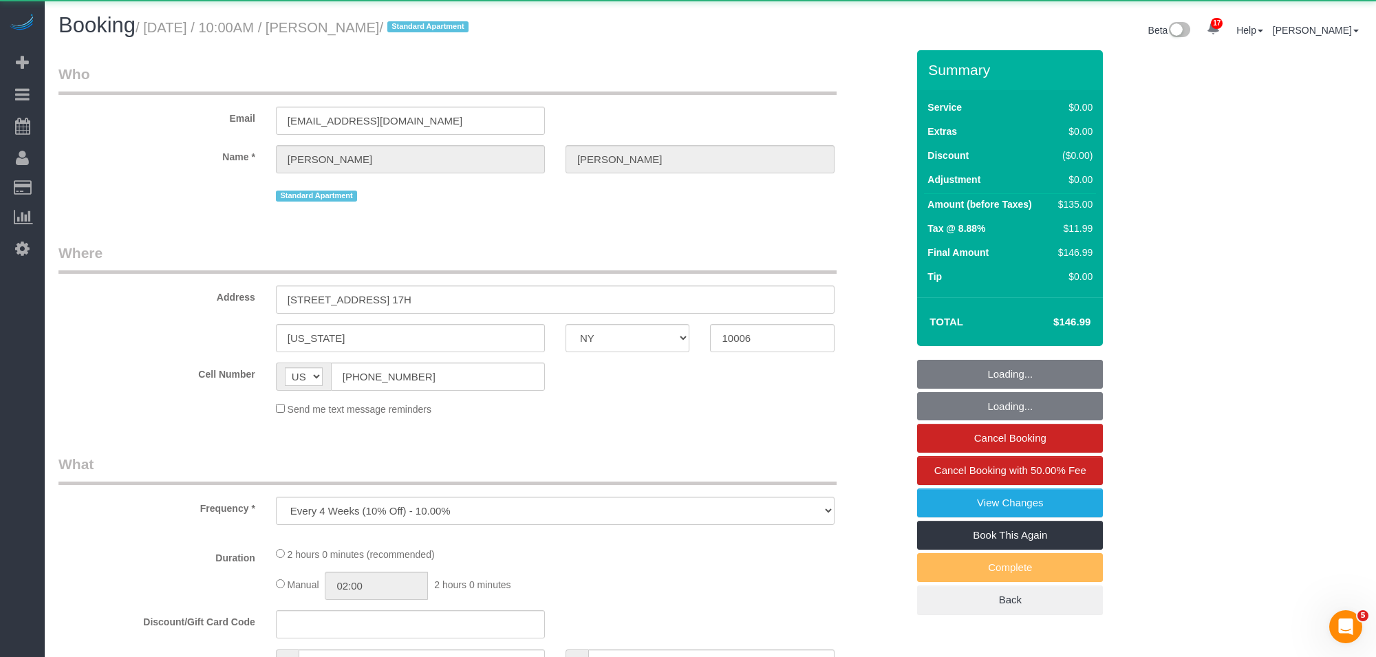
select select "number:90"
select select "number:15"
select select "number:5"
select select "number:21"
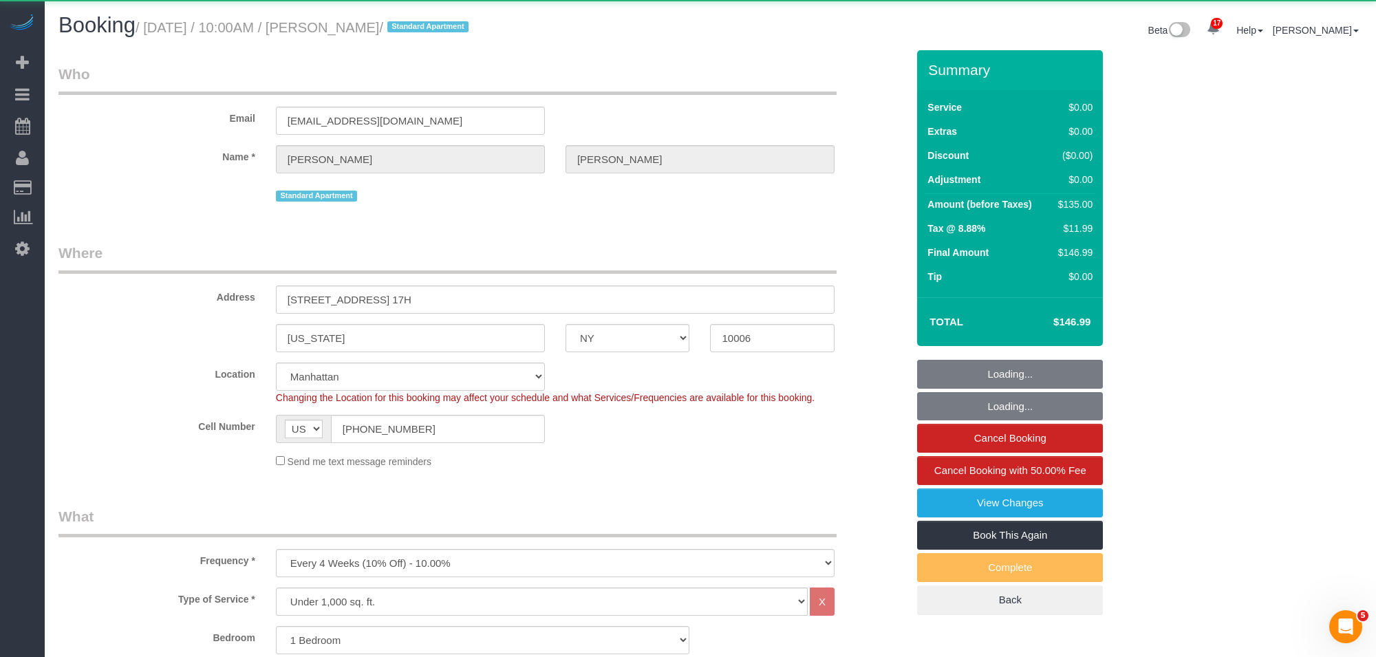
select select "string:stripe-pm_1K8o5e4VGloSiKo7dkcXdlWo"
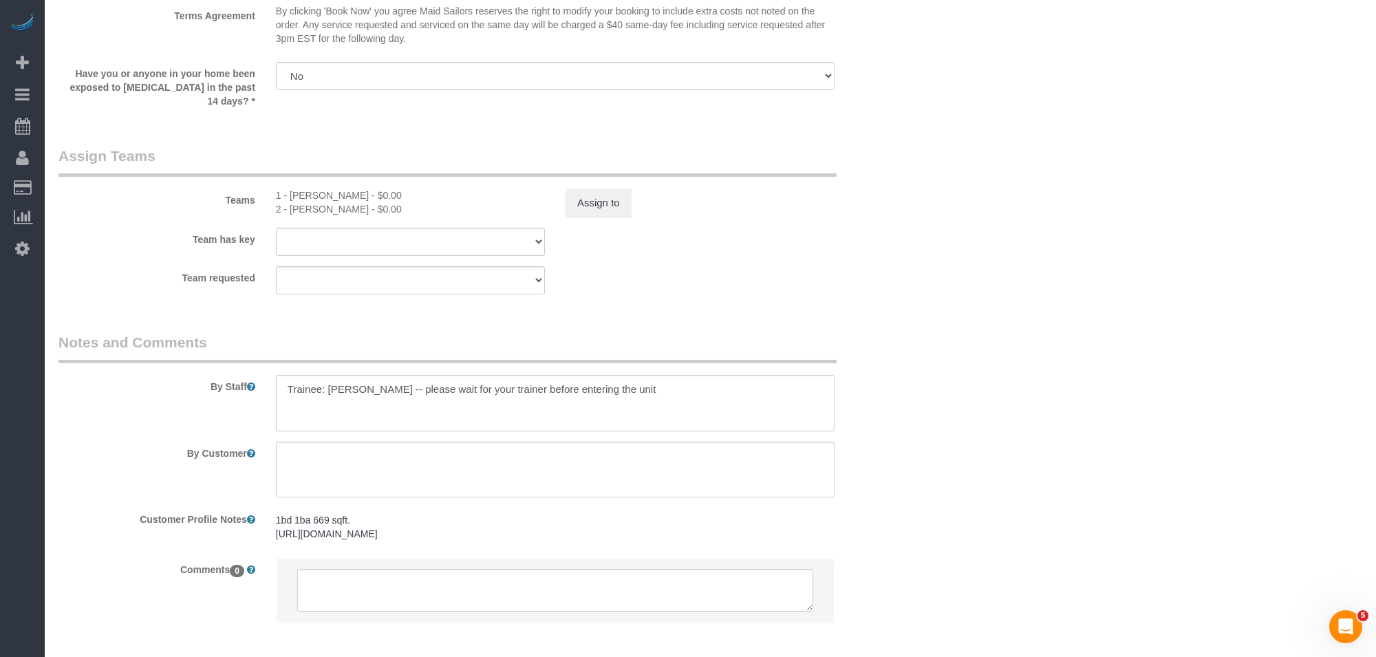
scroll to position [1766, 0]
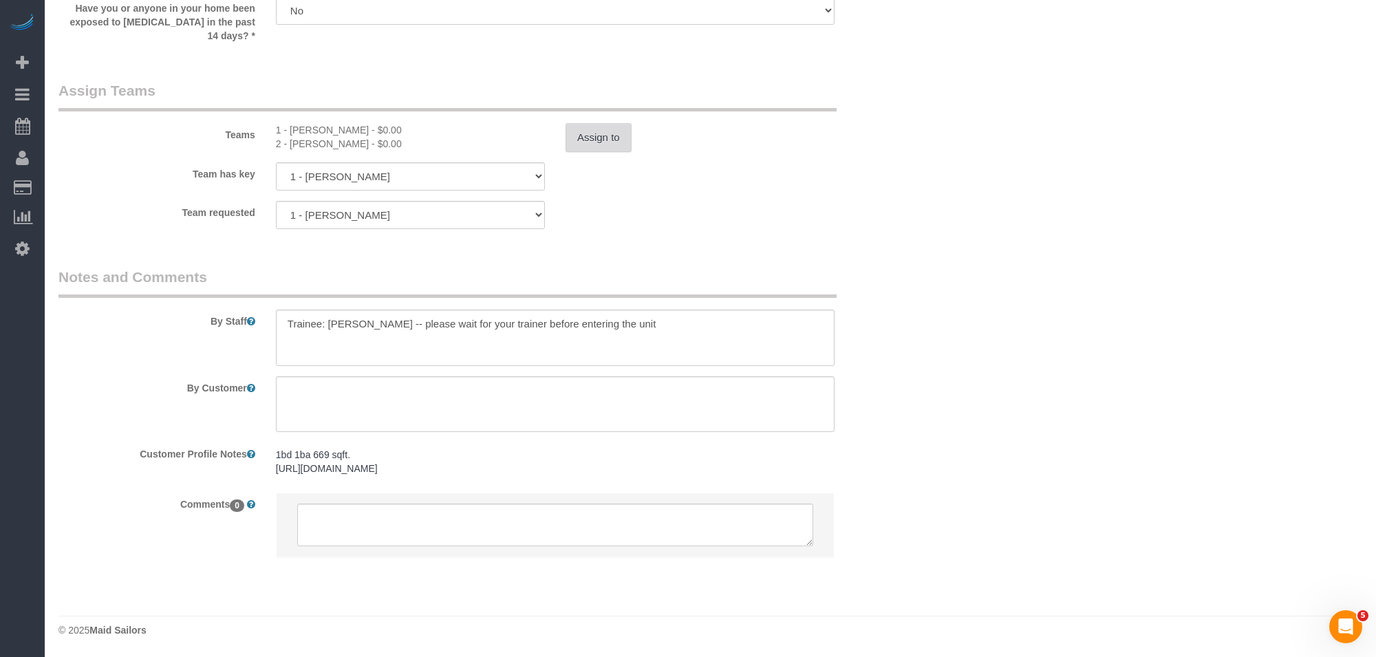
click at [606, 125] on button "Assign to" at bounding box center [598, 137] width 66 height 29
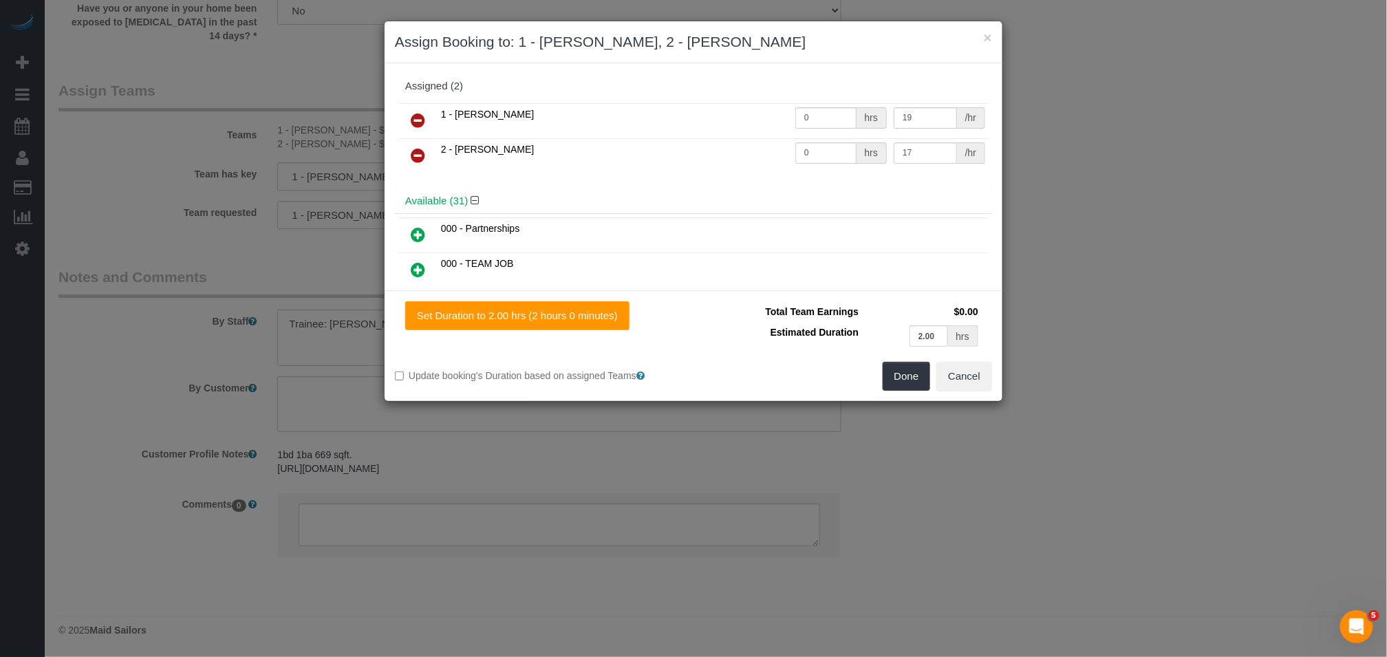
drag, startPoint x: 424, startPoint y: 162, endPoint x: 438, endPoint y: 164, distance: 14.6
click at [424, 162] on icon at bounding box center [418, 155] width 14 height 17
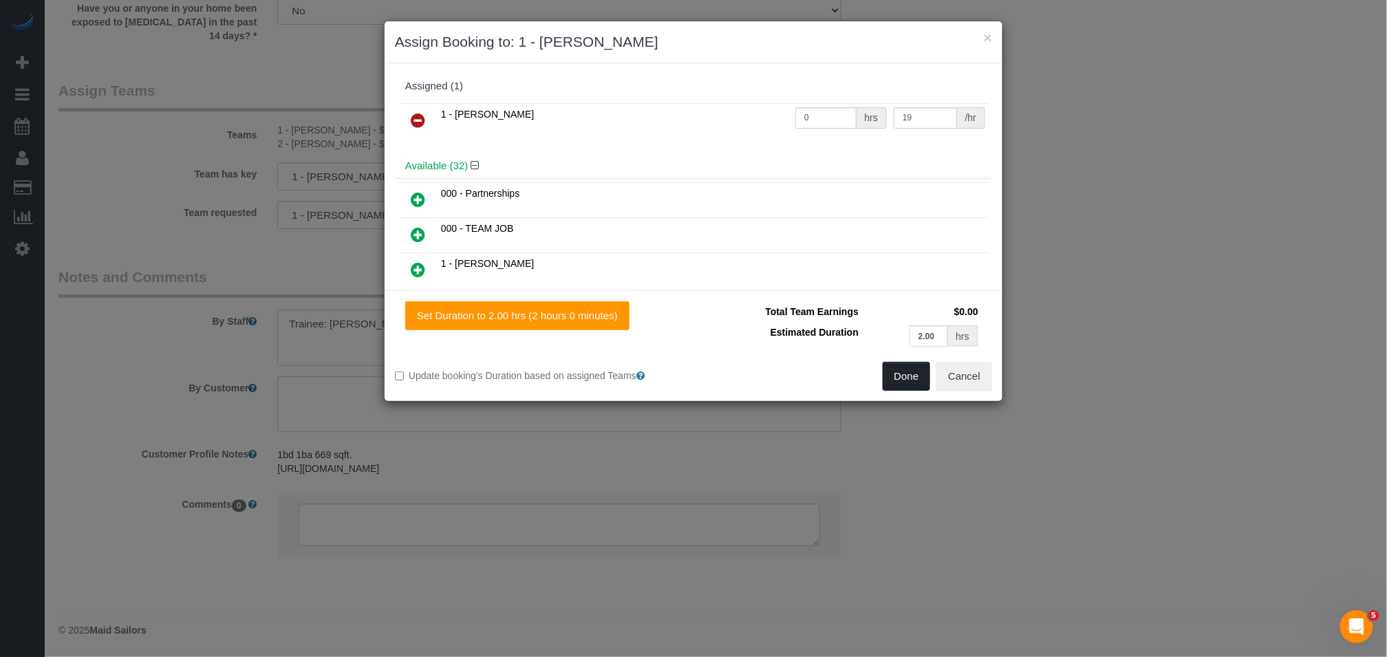
drag, startPoint x: 868, startPoint y: 365, endPoint x: 897, endPoint y: 372, distance: 29.9
click at [869, 365] on div "Done Cancel" at bounding box center [847, 376] width 309 height 29
click at [898, 373] on button "Done" at bounding box center [906, 376] width 48 height 29
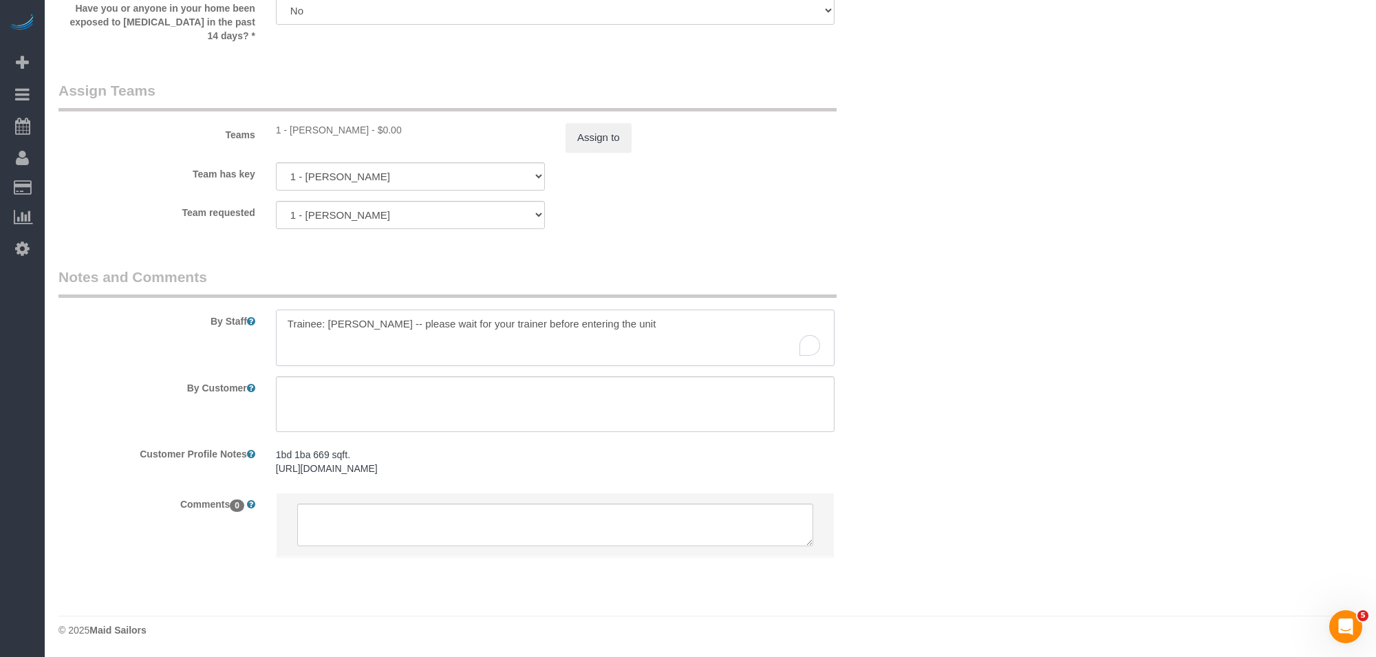
drag, startPoint x: 704, startPoint y: 322, endPoint x: 242, endPoint y: 328, distance: 461.5
click at [242, 328] on div "By Staff" at bounding box center [482, 316] width 869 height 99
